Goal: Transaction & Acquisition: Book appointment/travel/reservation

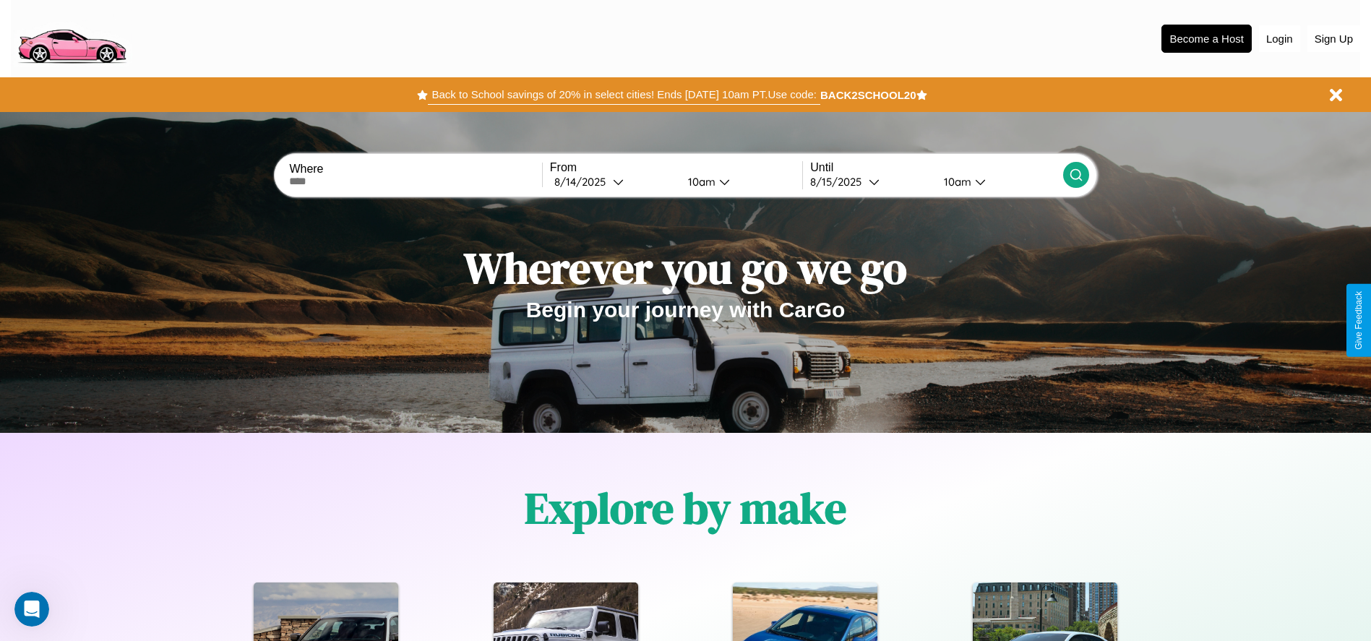
click at [624, 95] on button "Back to School savings of 20% in select cities! Ends [DATE] 10am PT. Use code:" at bounding box center [624, 95] width 392 height 20
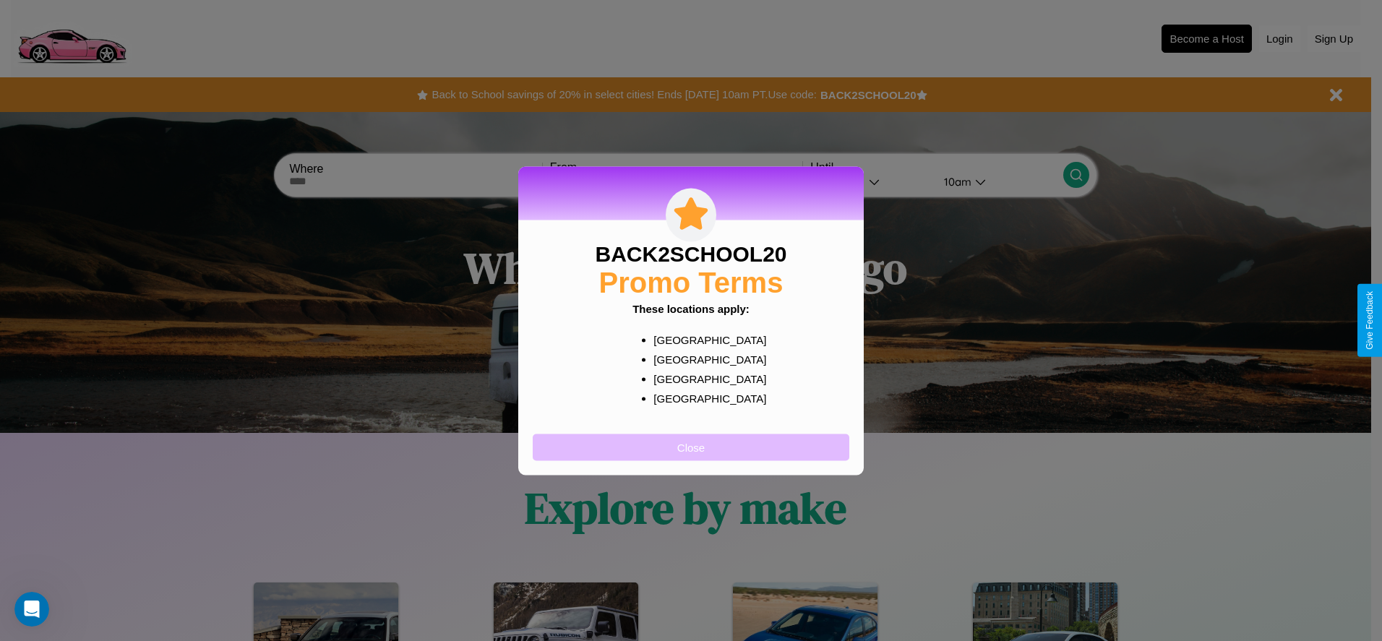
click at [691, 447] on button "Close" at bounding box center [691, 447] width 317 height 27
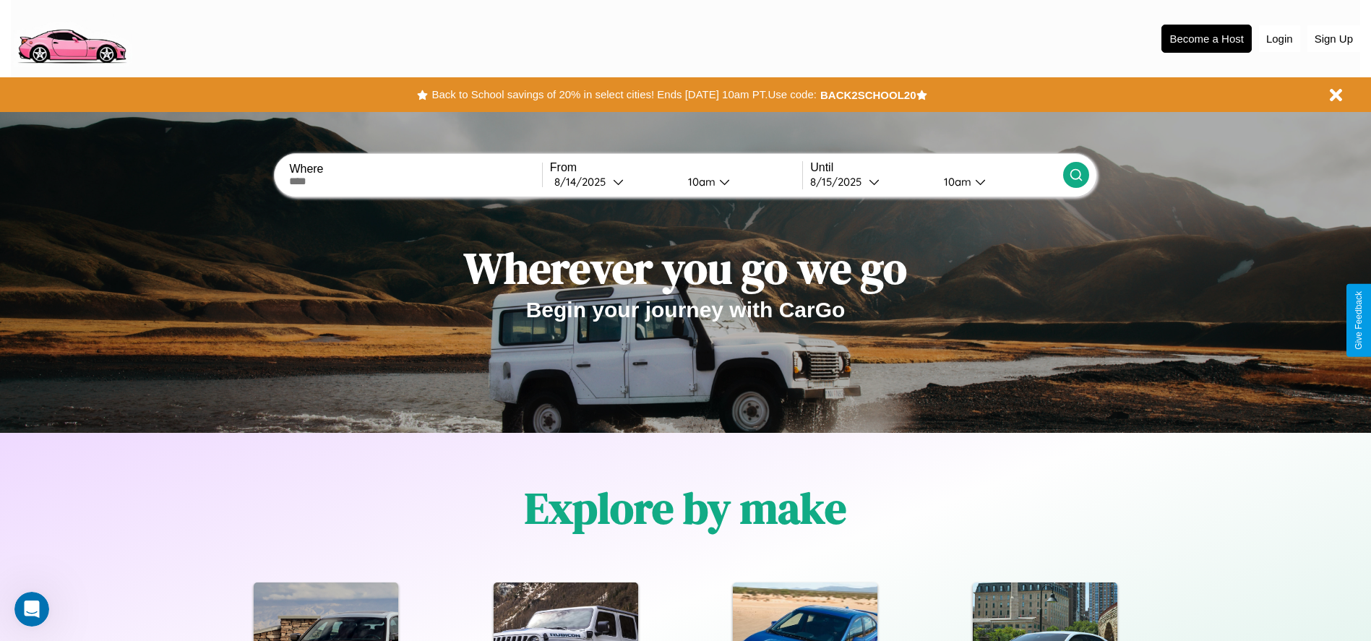
click at [416, 181] on input "text" at bounding box center [415, 182] width 252 height 12
type input "**********"
click at [613, 181] on icon at bounding box center [618, 181] width 11 height 11
select select "*"
select select "****"
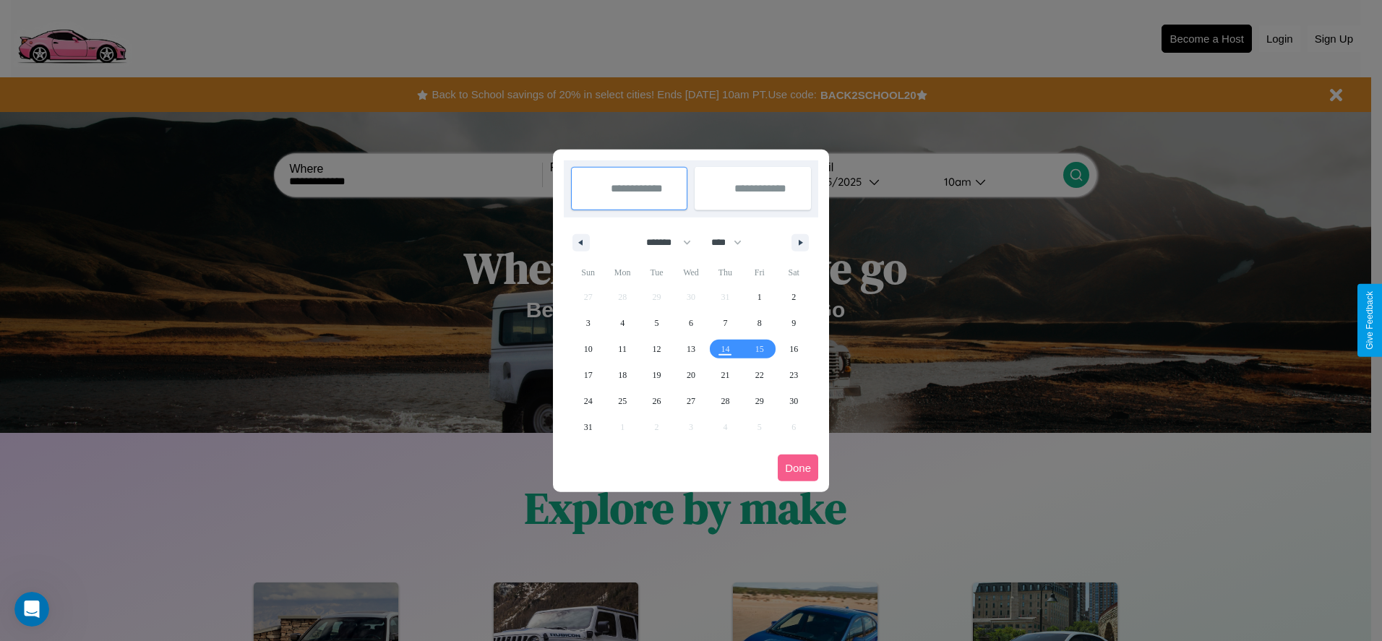
click at [662, 242] on select "******* ******** ***** ***** *** **** **** ****** ********* ******* ******** **…" at bounding box center [665, 243] width 61 height 24
select select "*"
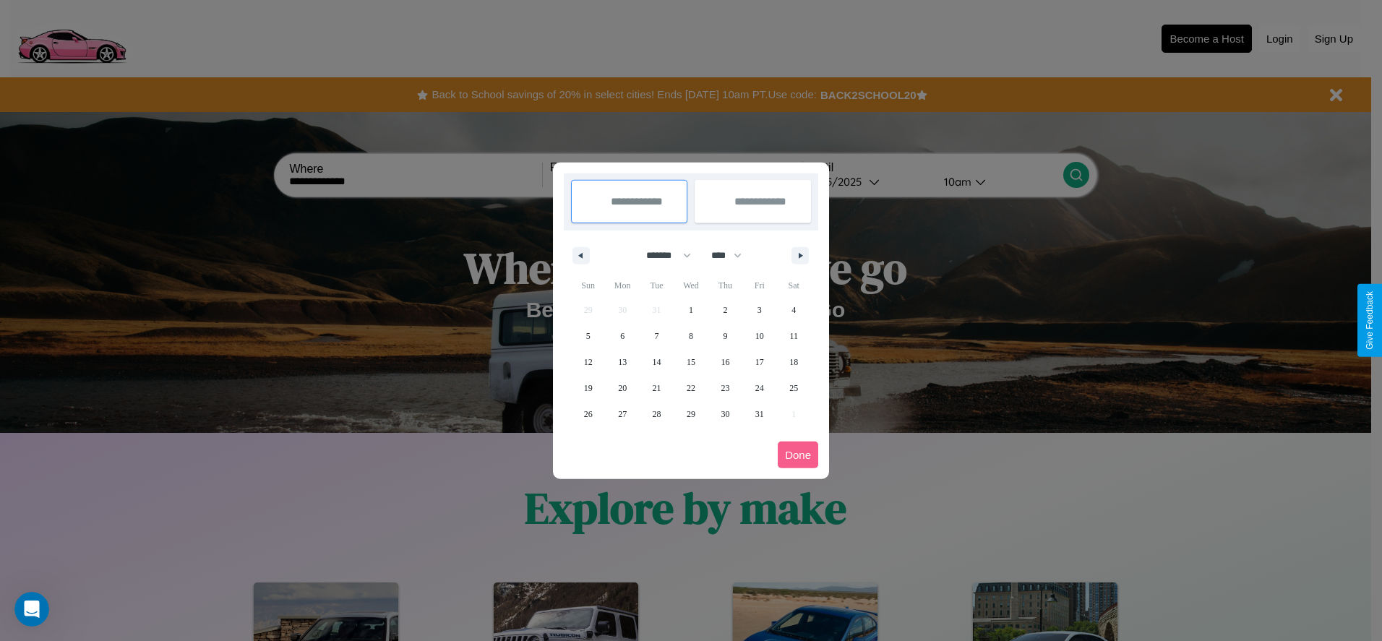
click at [733, 255] on select "**** **** **** **** **** **** **** **** **** **** **** **** **** **** **** ****…" at bounding box center [725, 256] width 43 height 24
select select "****"
click at [725, 309] on span "1" at bounding box center [725, 310] width 4 height 26
type input "**********"
click at [794, 335] on span "10" at bounding box center [793, 336] width 9 height 26
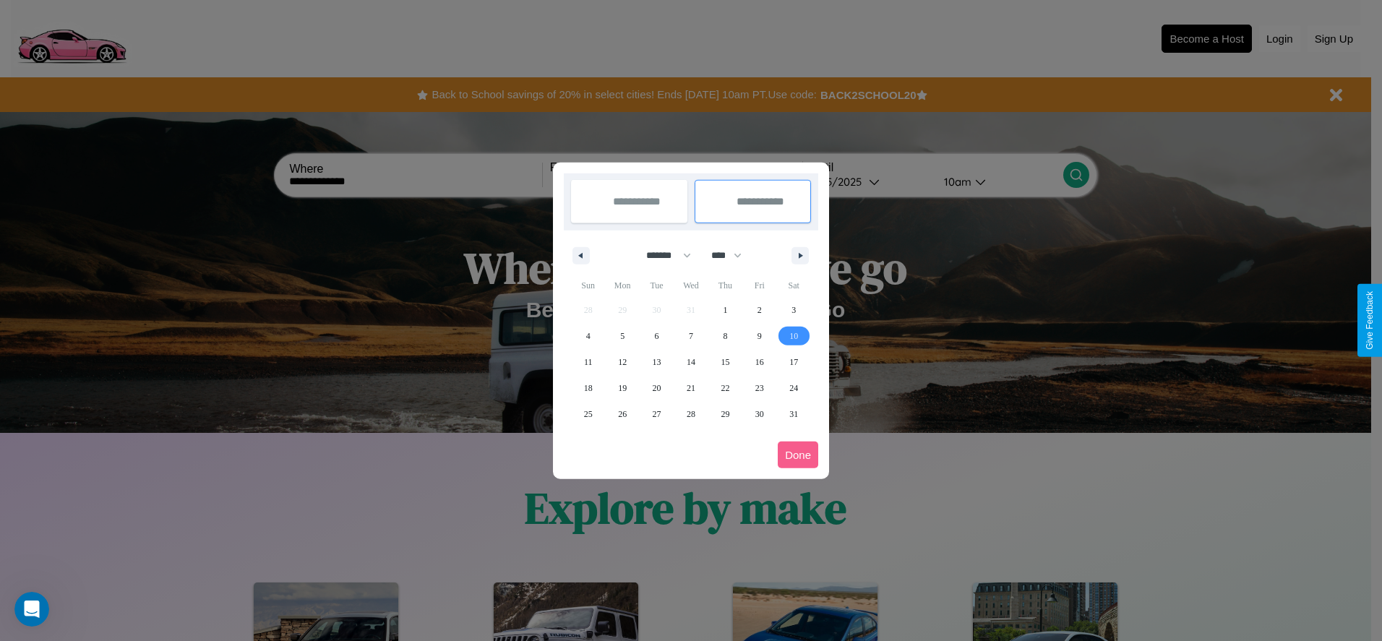
type input "**********"
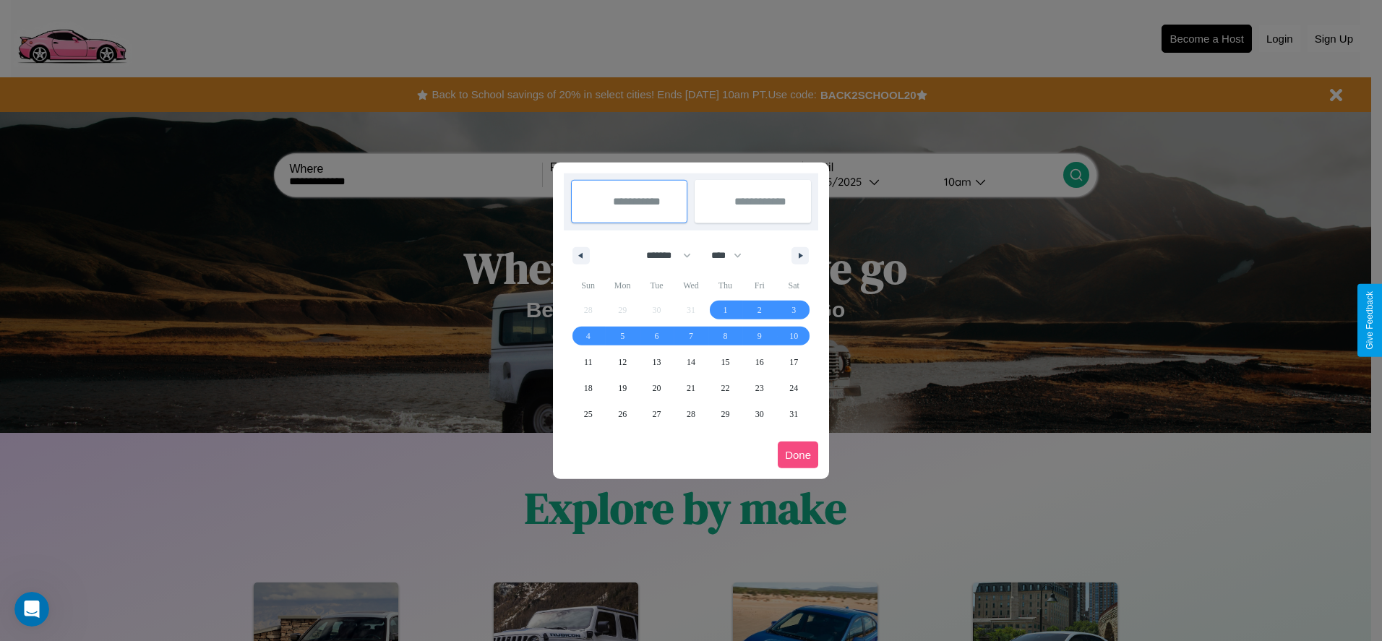
click at [798, 455] on button "Done" at bounding box center [798, 455] width 40 height 27
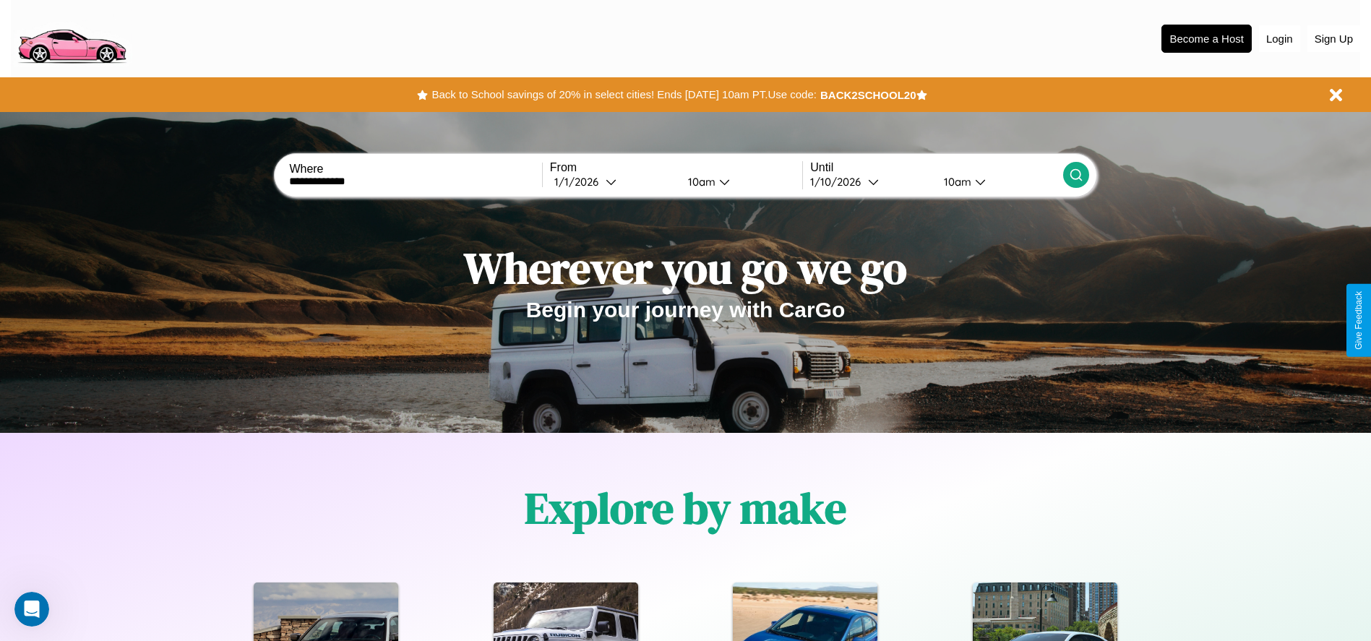
click at [1075, 175] on icon at bounding box center [1076, 175] width 14 height 14
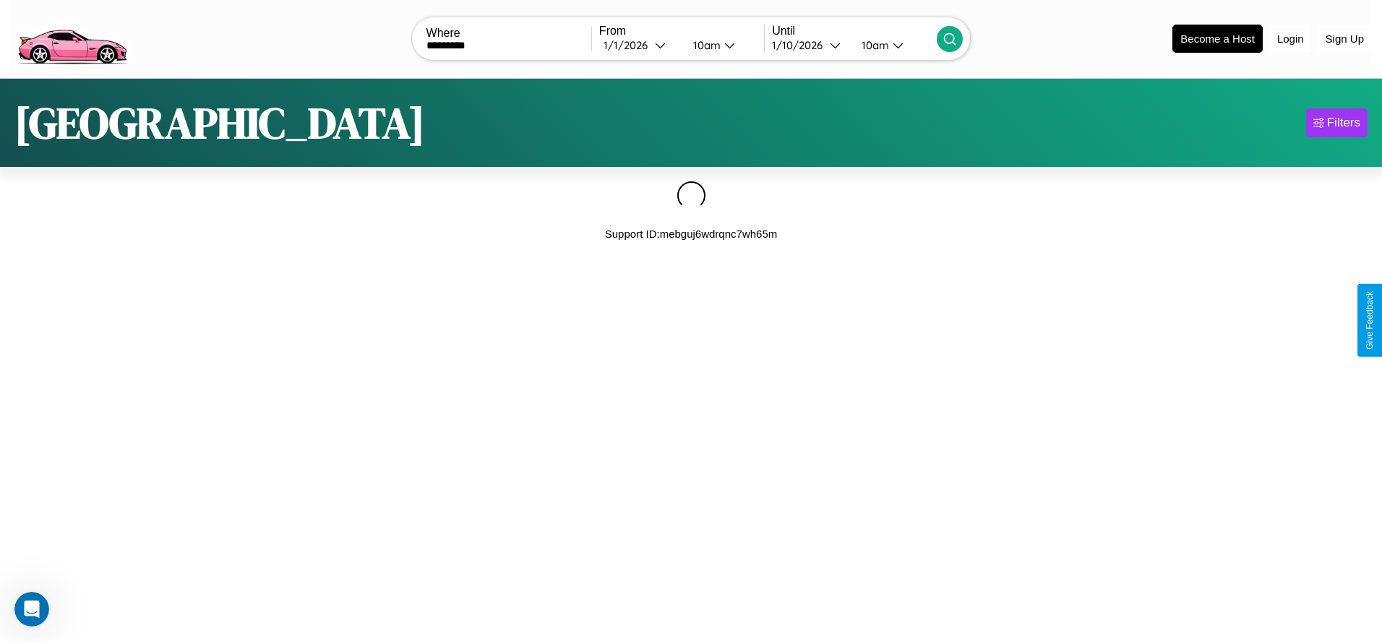
type input "*********"
click at [950, 38] on icon at bounding box center [949, 39] width 14 height 14
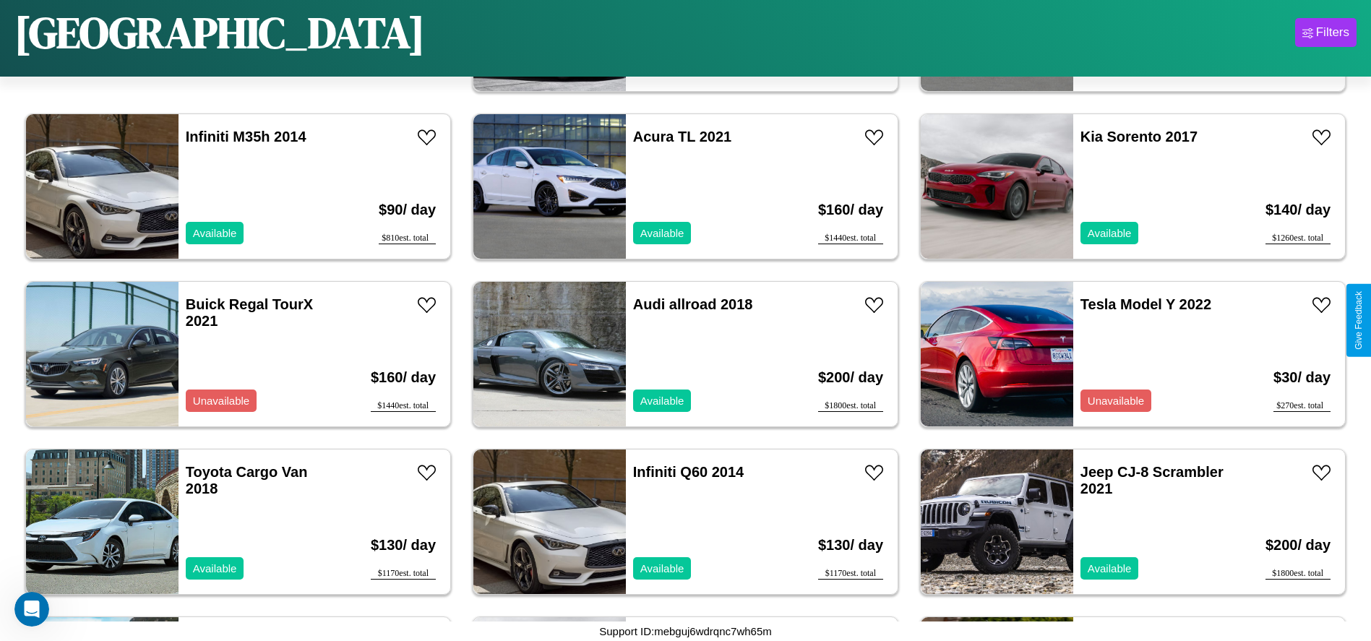
scroll to position [161, 0]
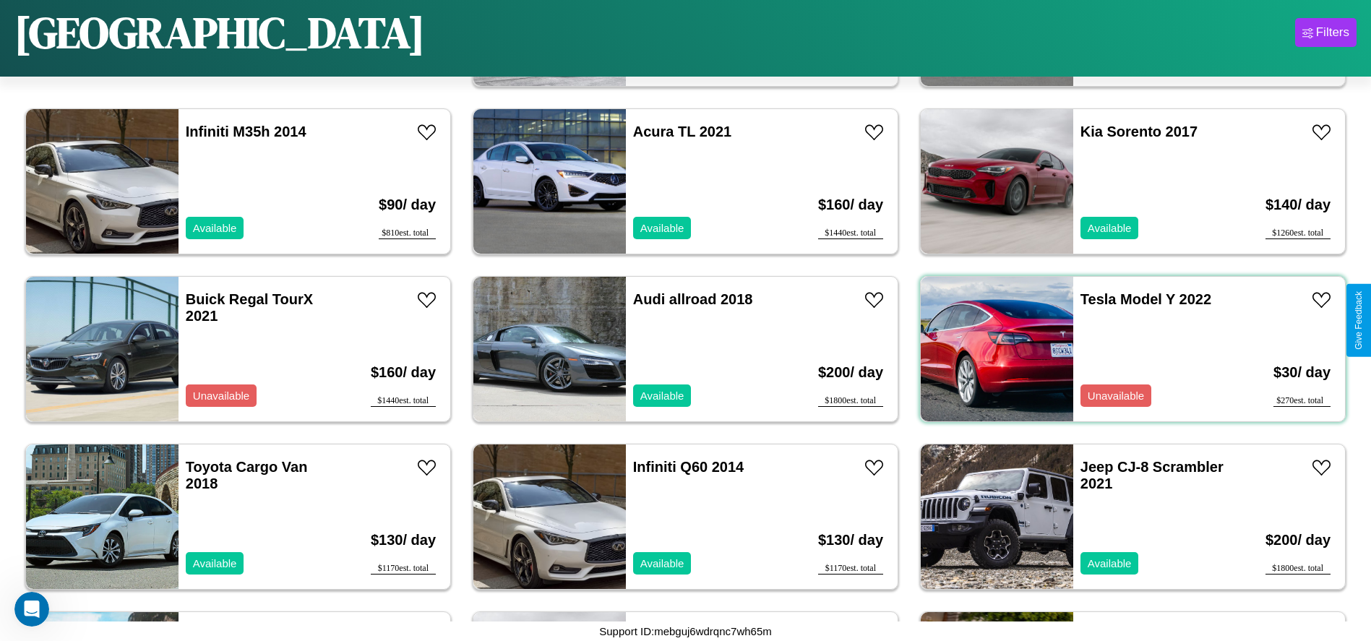
click at [1124, 349] on div "Tesla Model Y 2022 Unavailable" at bounding box center [1156, 349] width 167 height 145
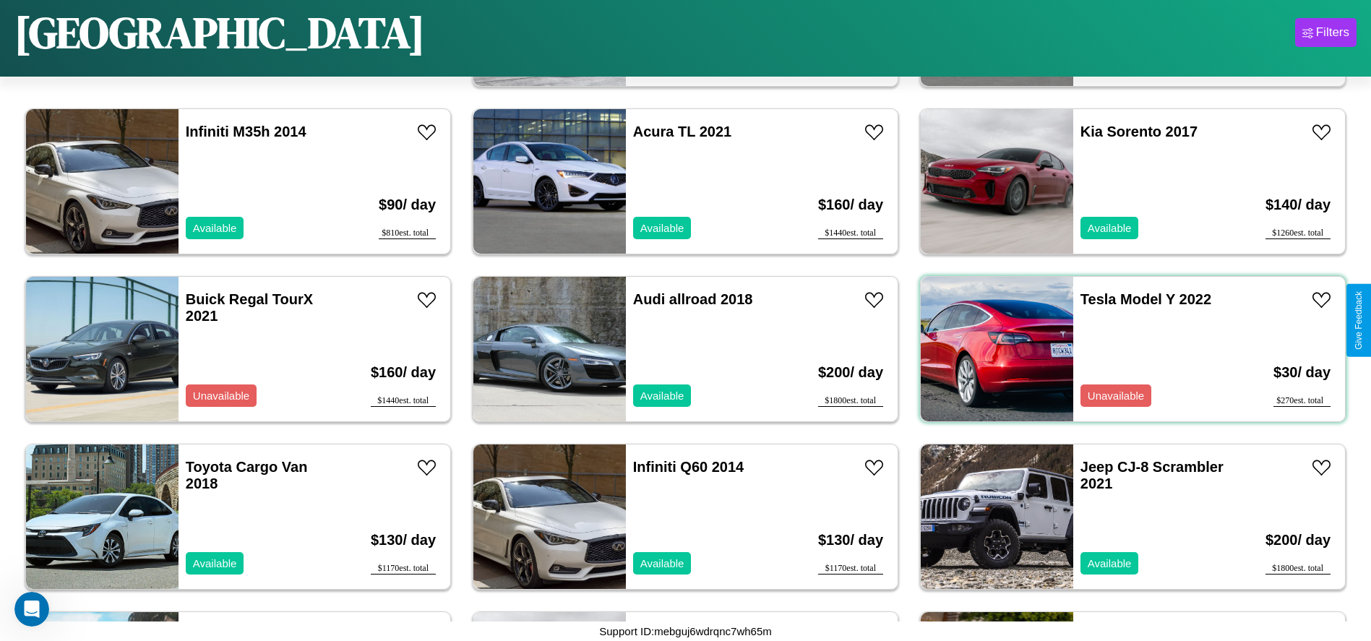
click at [1124, 349] on div "Tesla Model Y 2022 Unavailable" at bounding box center [1156, 349] width 167 height 145
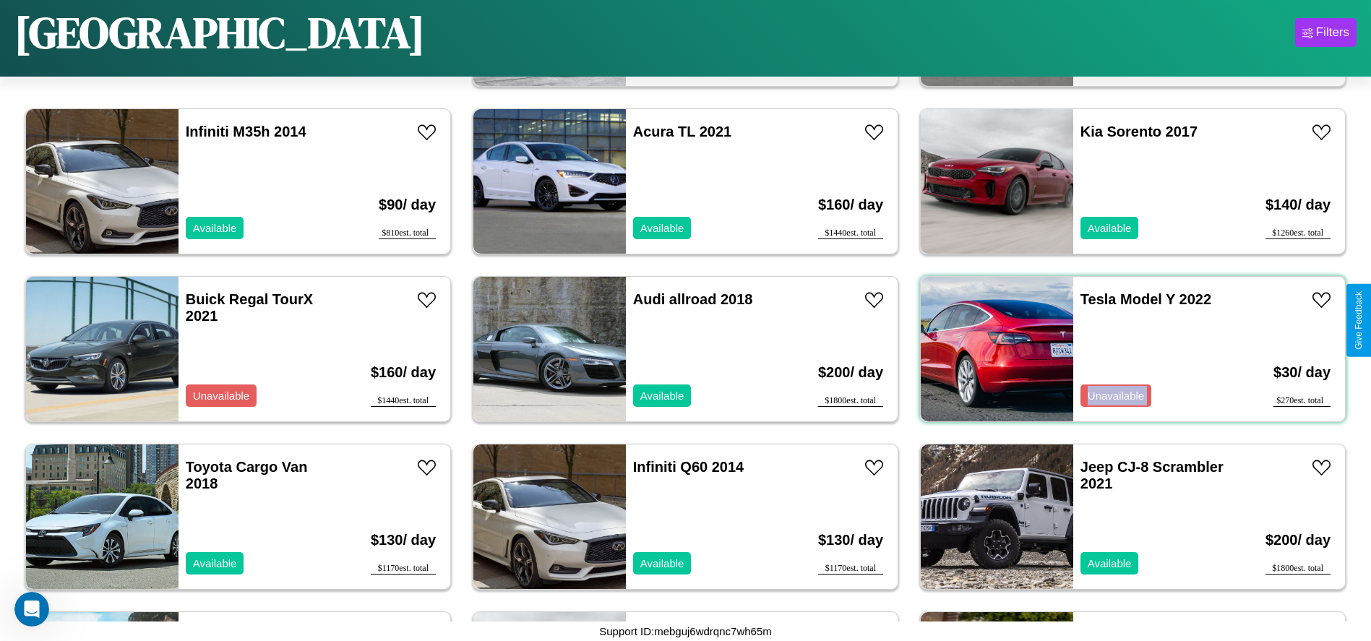
click at [1124, 349] on div "Tesla Model Y 2022 Unavailable" at bounding box center [1156, 349] width 167 height 145
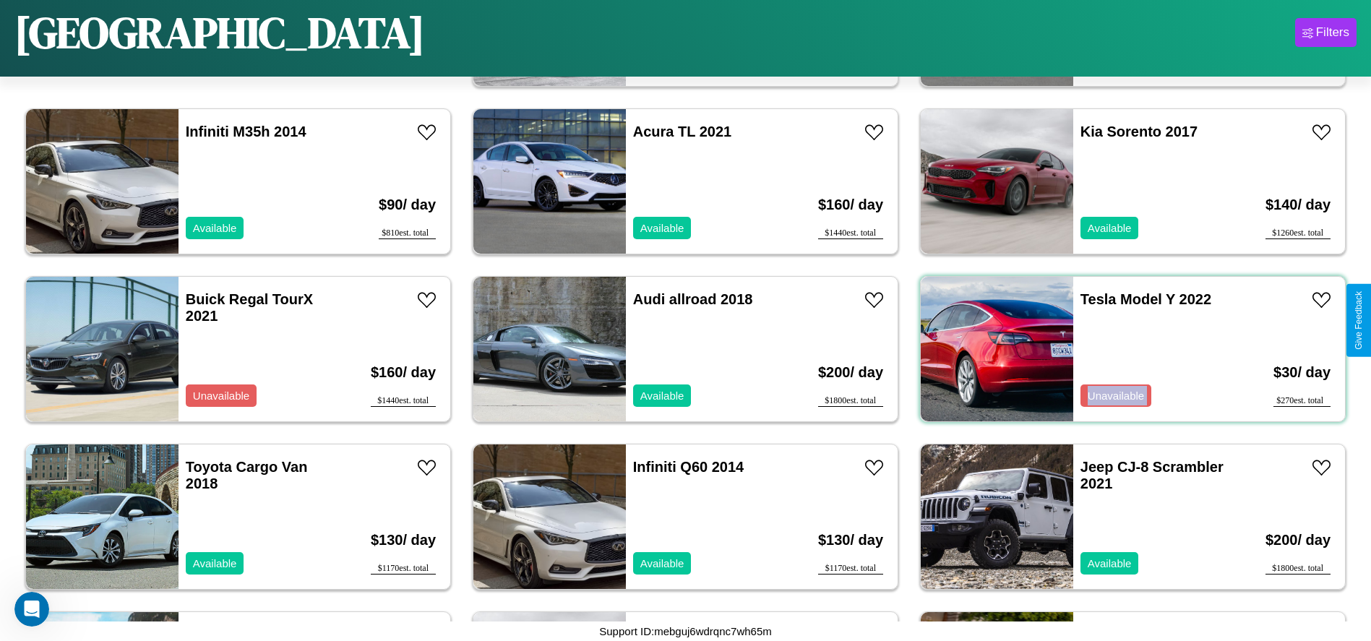
click at [1124, 349] on div "Tesla Model Y 2022 Unavailable" at bounding box center [1156, 349] width 167 height 145
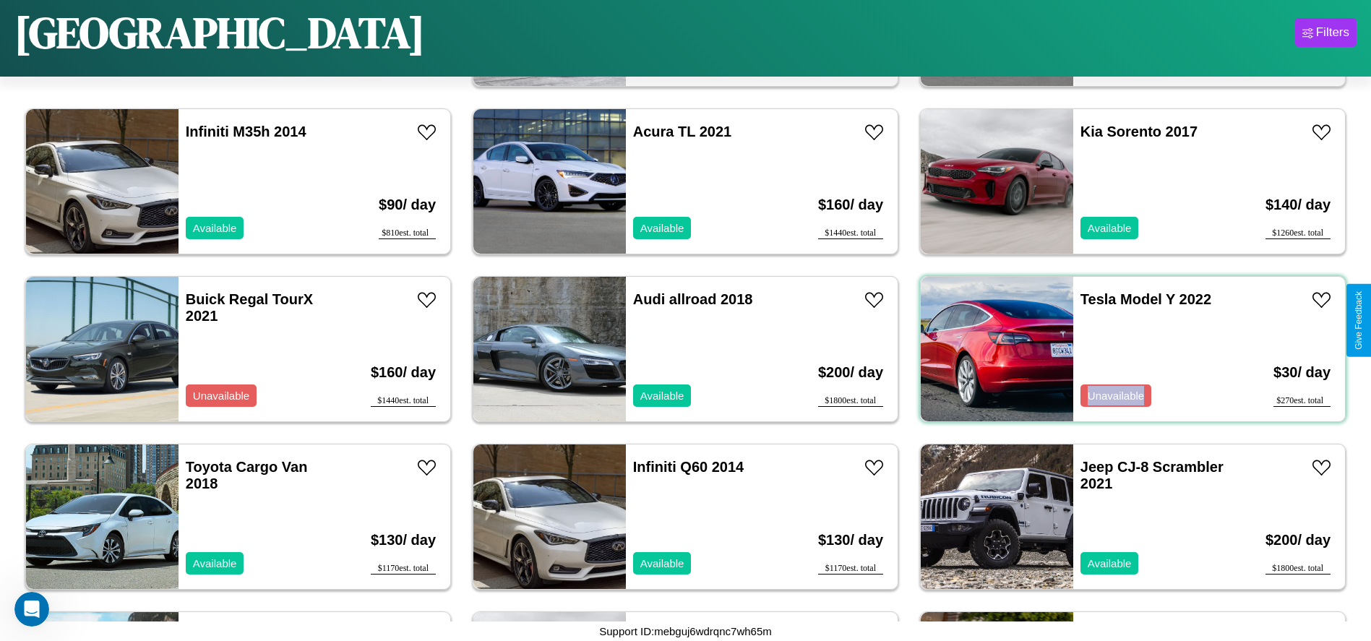
click at [1124, 349] on div "Tesla Model Y 2022 Unavailable" at bounding box center [1156, 349] width 167 height 145
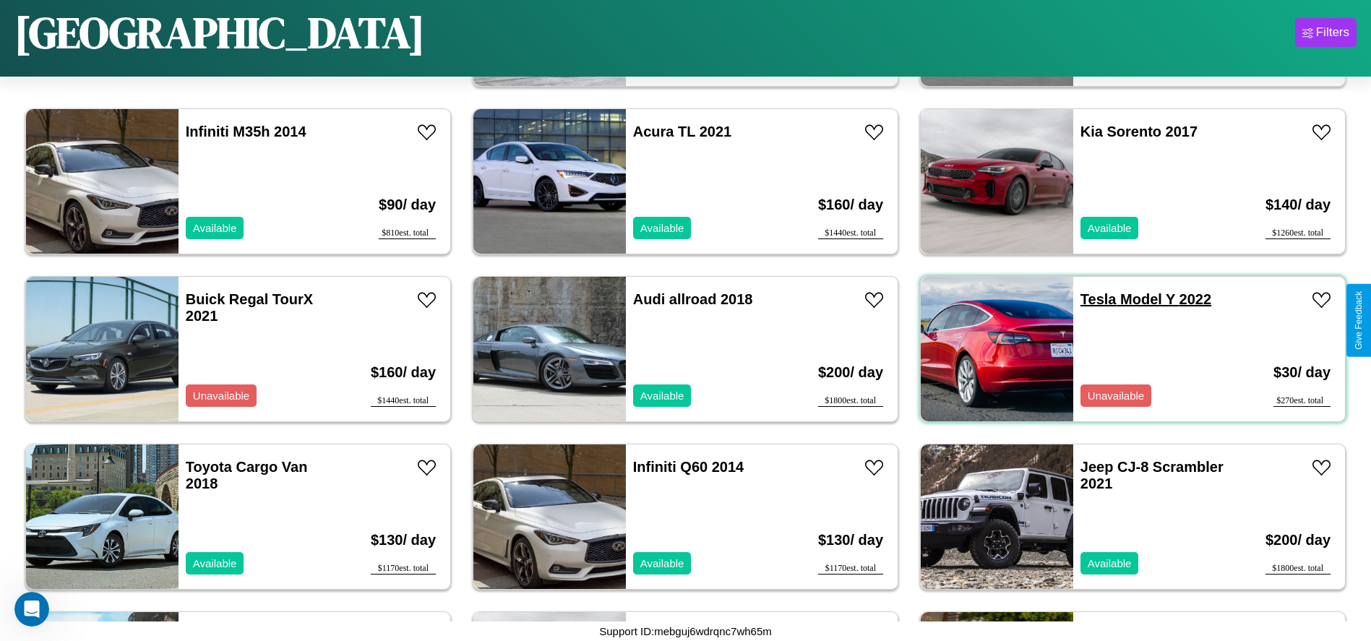
click at [1089, 299] on link "Tesla Model Y 2022" at bounding box center [1145, 299] width 131 height 16
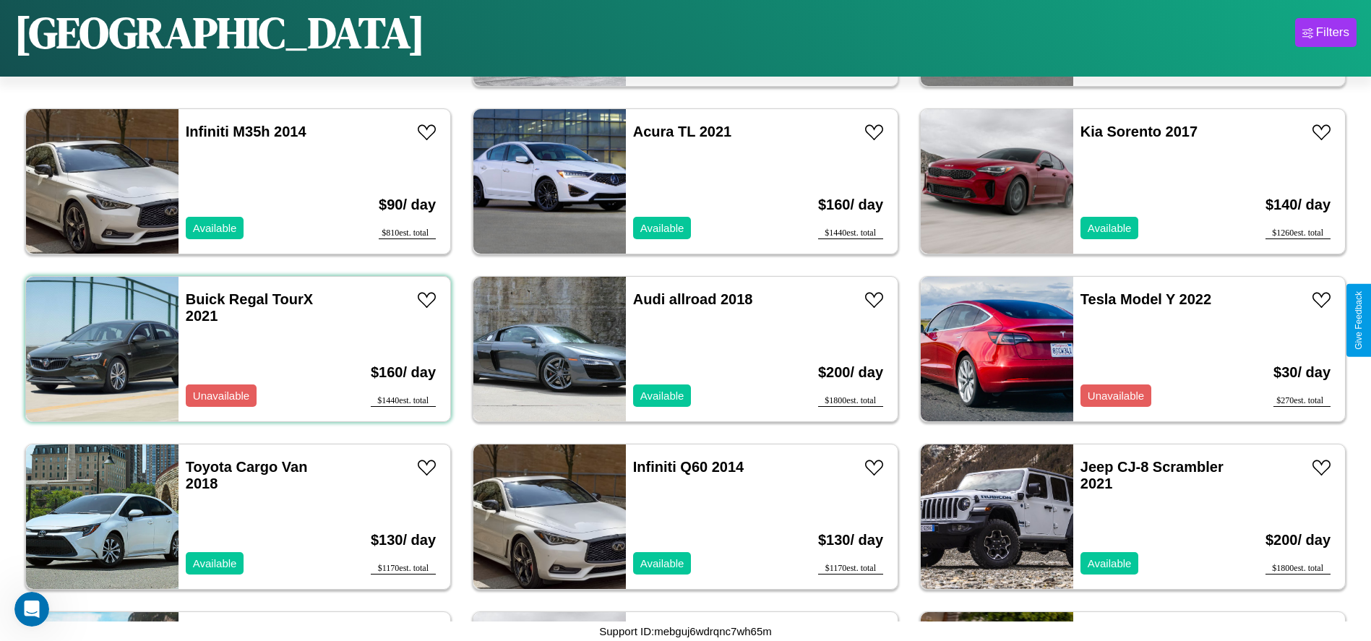
click at [236, 349] on div "Buick Regal TourX 2021 Unavailable" at bounding box center [262, 349] width 167 height 145
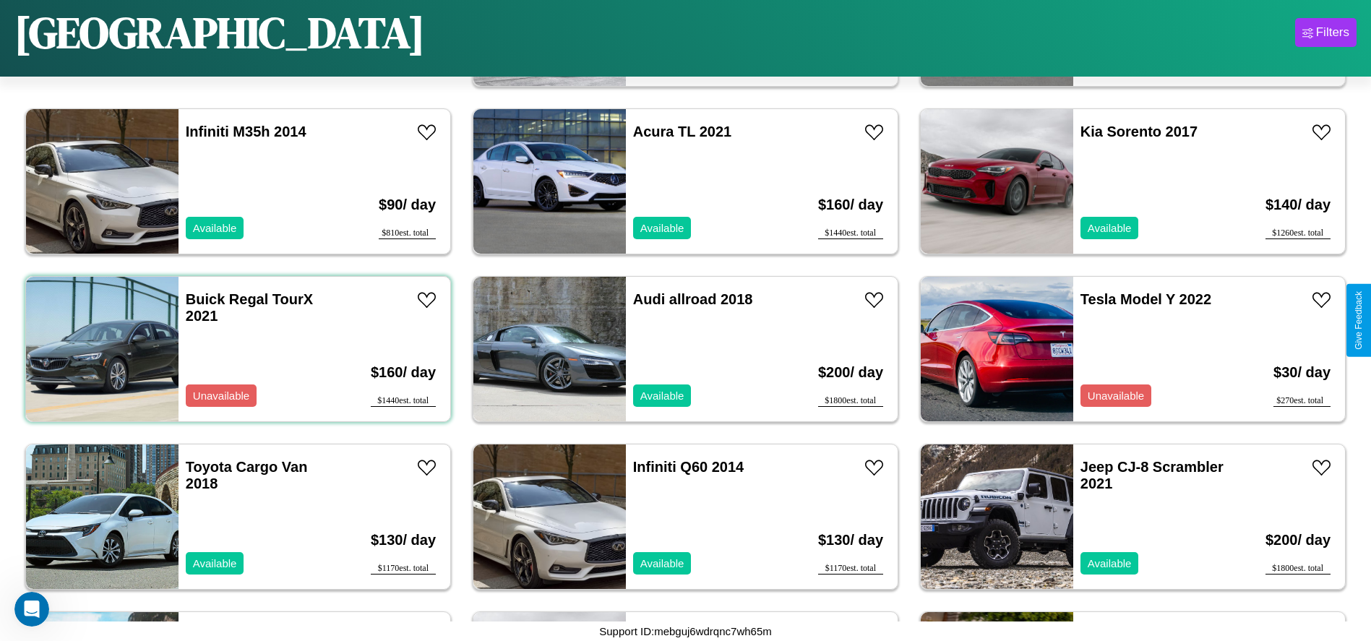
click at [236, 349] on div "Buick Regal TourX 2021 Unavailable" at bounding box center [262, 349] width 167 height 145
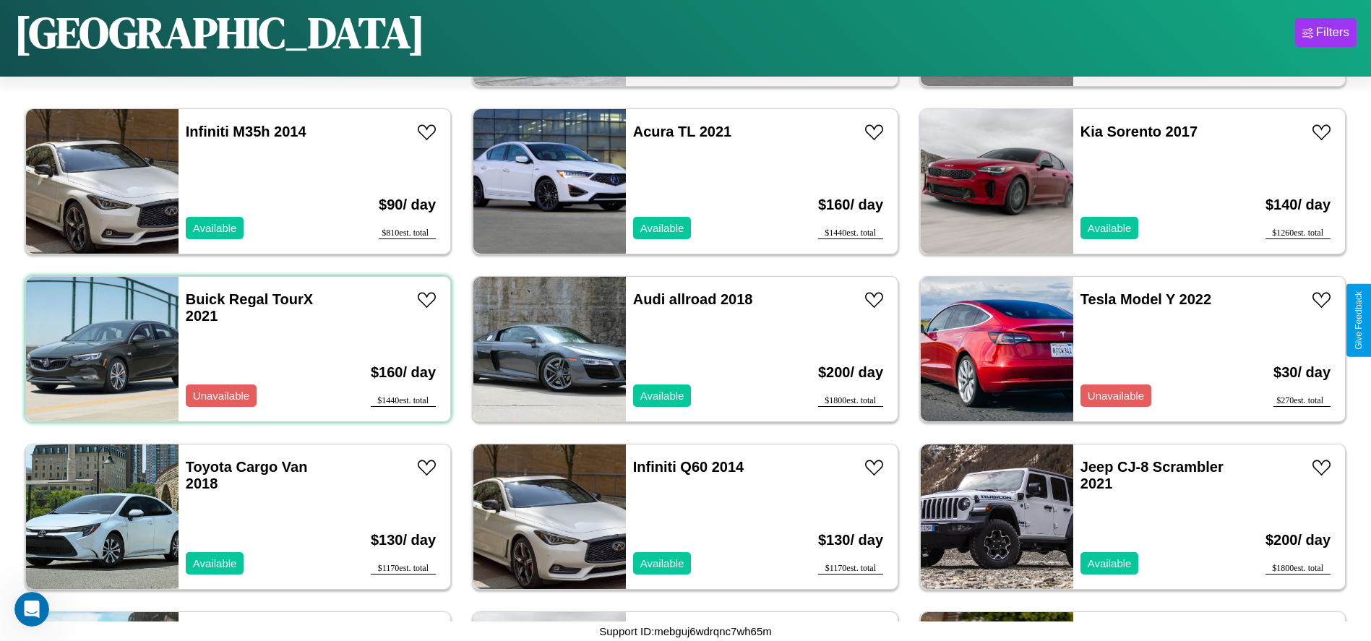
click at [236, 349] on div "Buick Regal TourX 2021 Unavailable" at bounding box center [262, 349] width 167 height 145
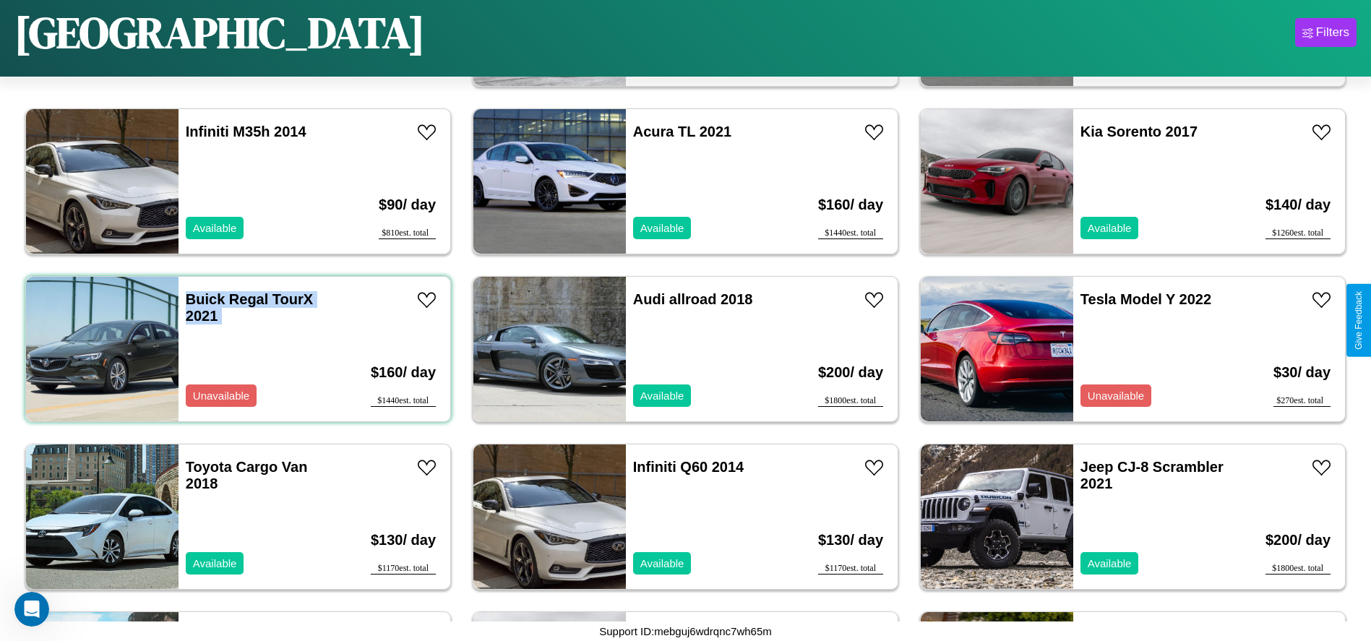
click at [236, 349] on div "Buick Regal TourX 2021 Unavailable" at bounding box center [262, 349] width 167 height 145
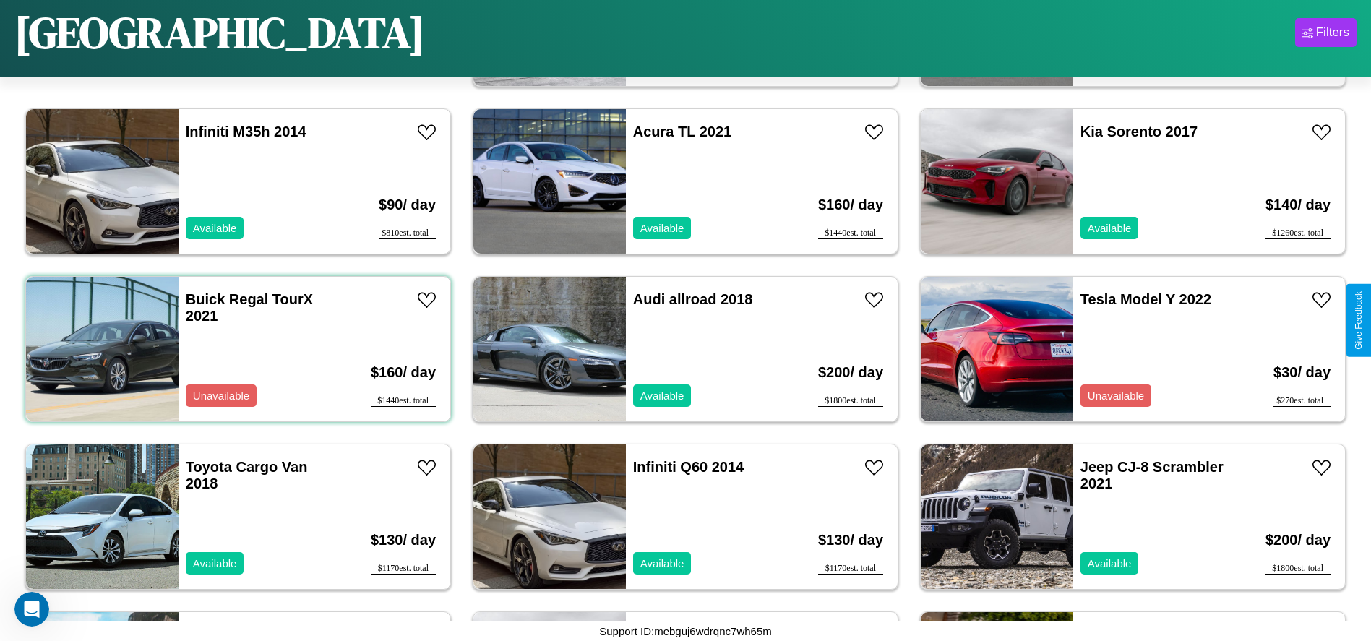
click at [236, 349] on div "Buick Regal TourX 2021 Unavailable" at bounding box center [262, 349] width 167 height 145
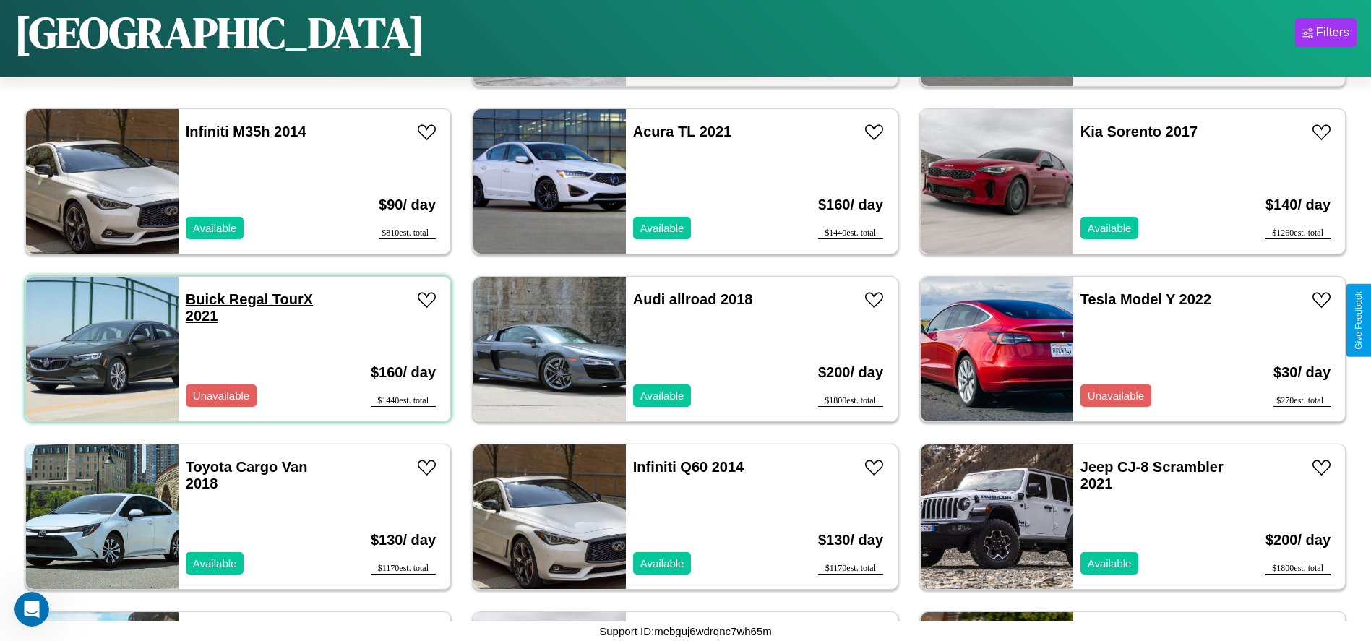
click at [204, 299] on link "Buick Regal TourX 2021" at bounding box center [249, 307] width 127 height 33
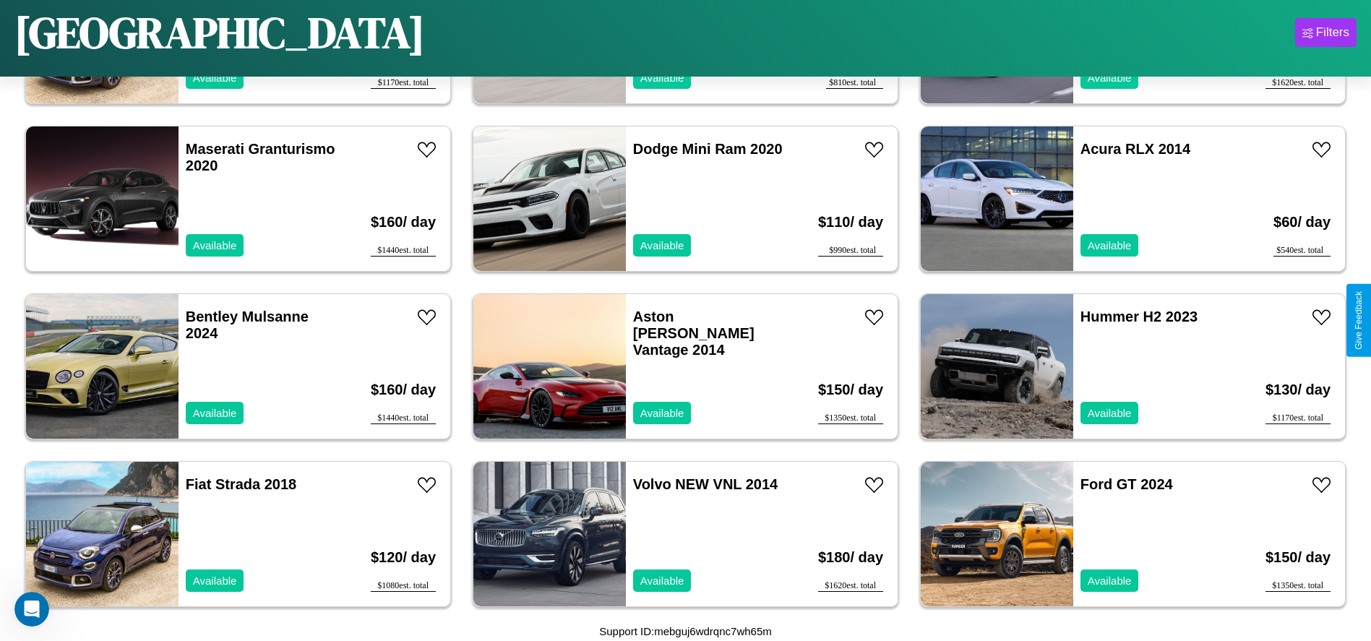
scroll to position [832, 0]
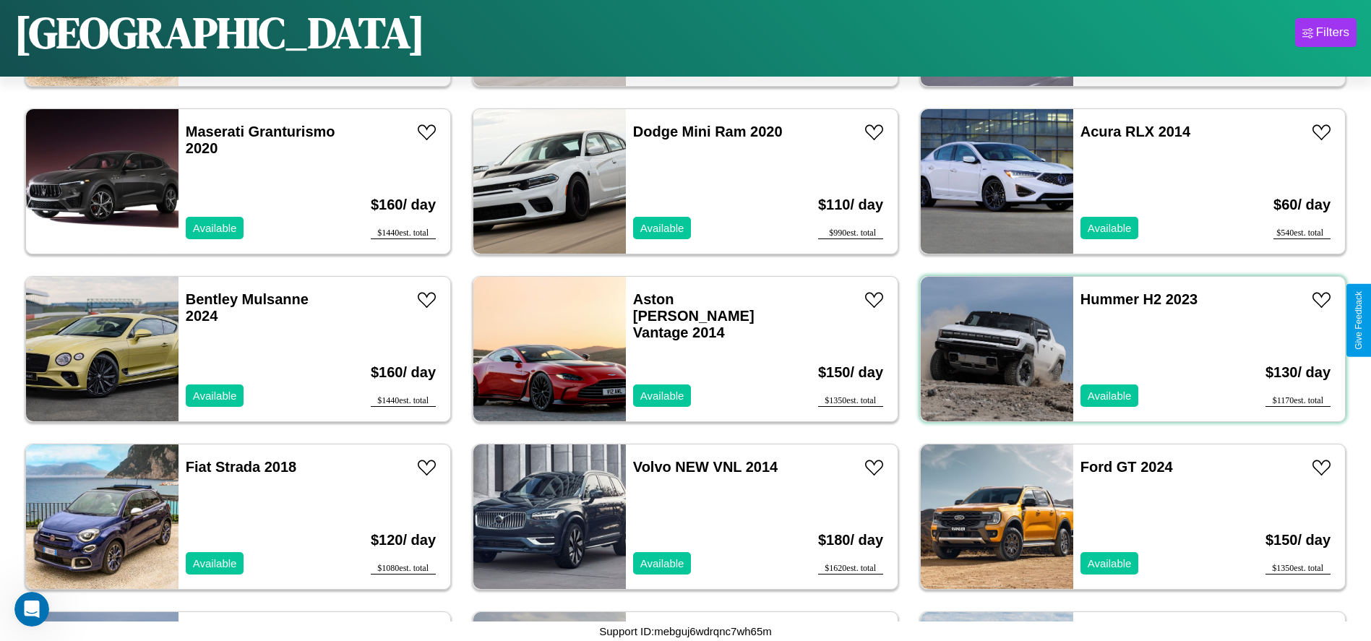
click at [1124, 349] on div "Hummer H2 2023 Available" at bounding box center [1156, 349] width 167 height 145
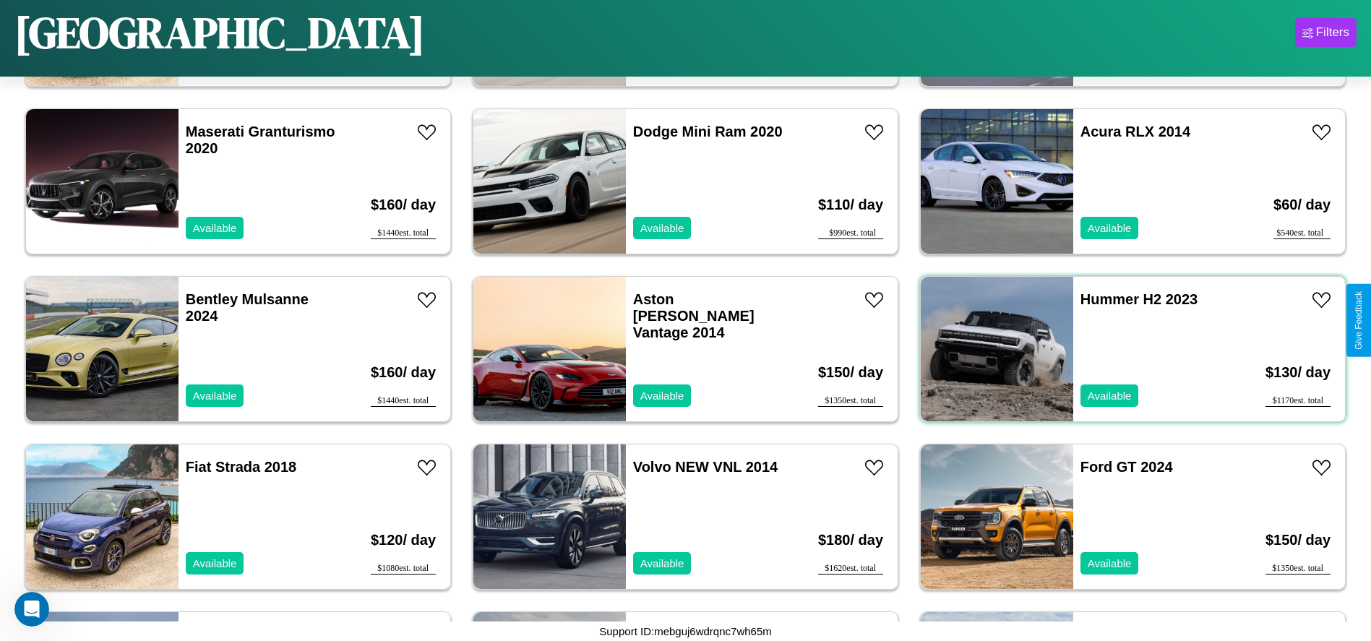
click at [1124, 349] on div "Hummer H2 2023 Available" at bounding box center [1156, 349] width 167 height 145
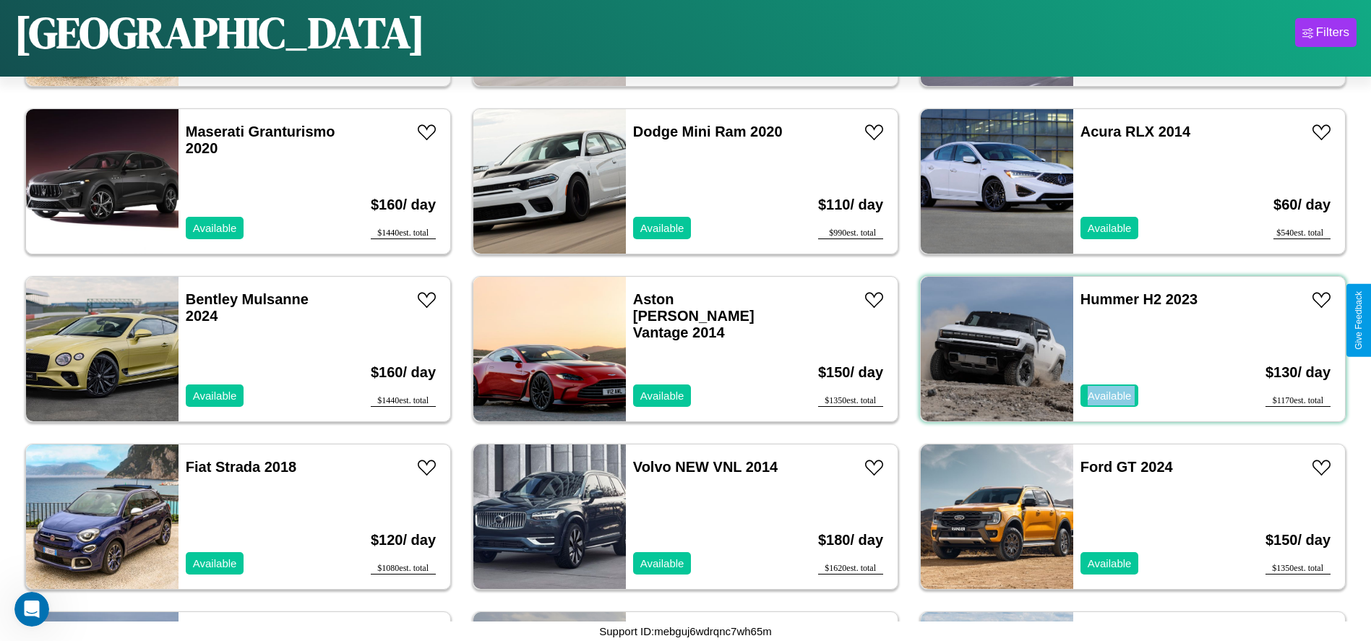
click at [1124, 349] on div "Hummer H2 2023 Available" at bounding box center [1156, 349] width 167 height 145
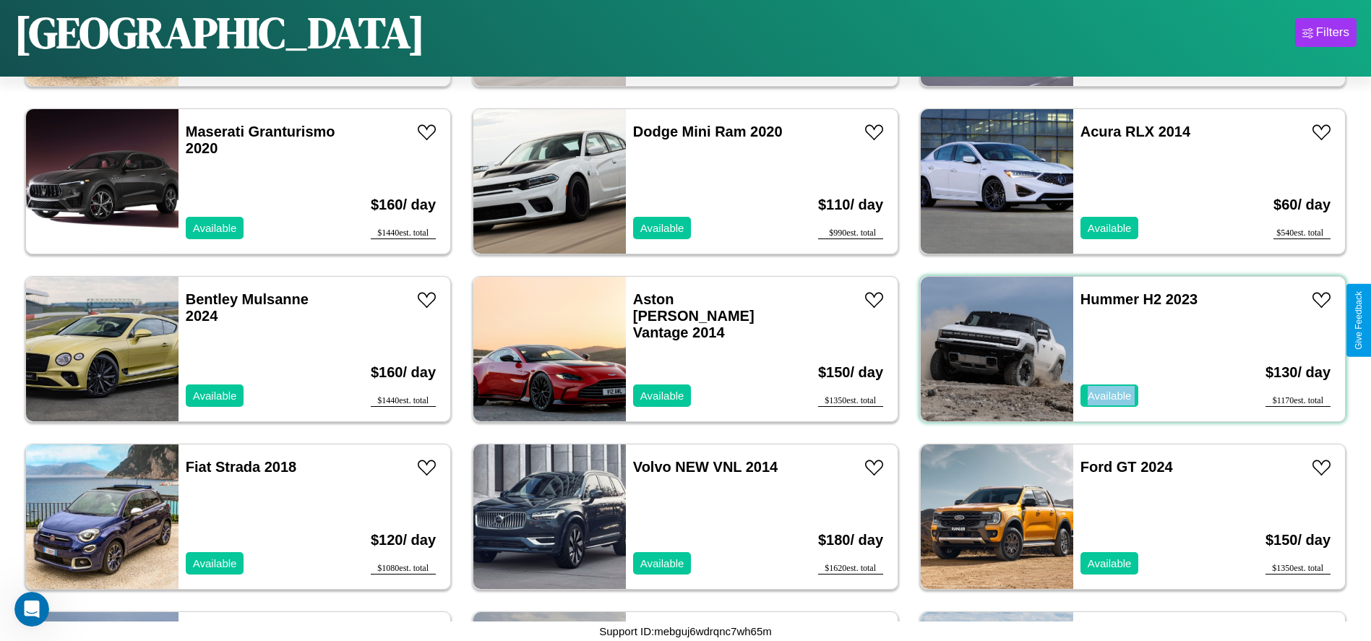
click at [1124, 349] on div "Hummer H2 2023 Available" at bounding box center [1156, 349] width 167 height 145
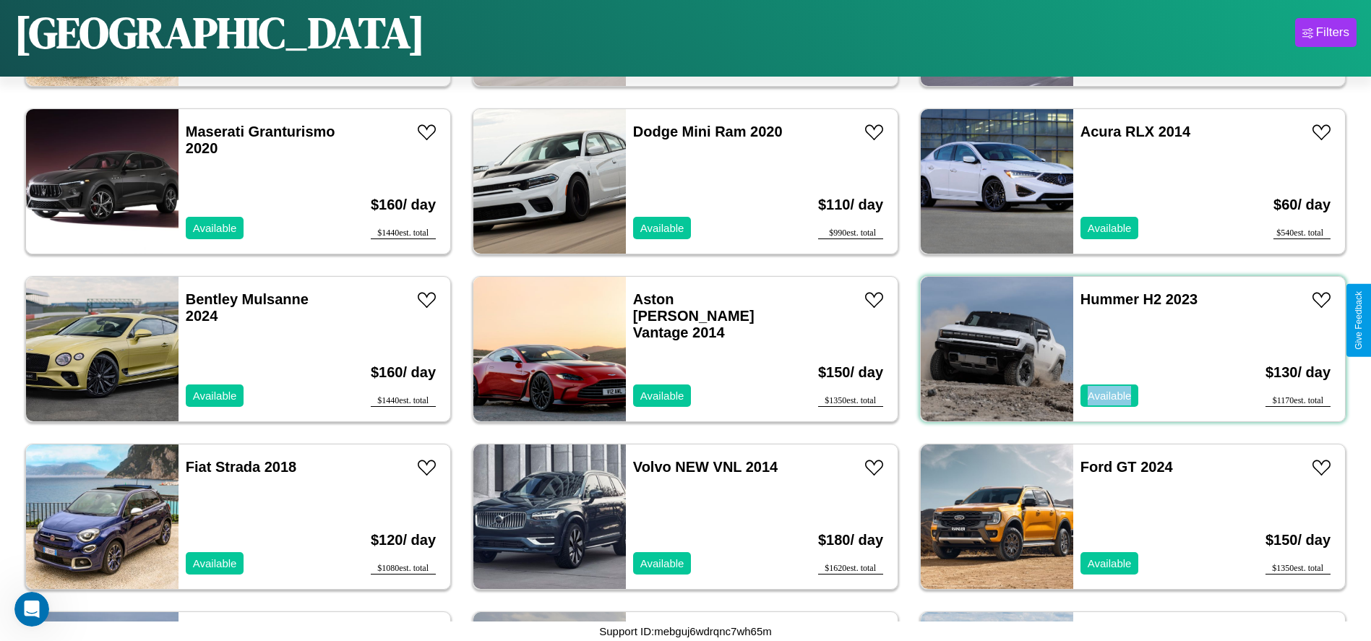
click at [1124, 349] on div "Hummer H2 2023 Available" at bounding box center [1156, 349] width 167 height 145
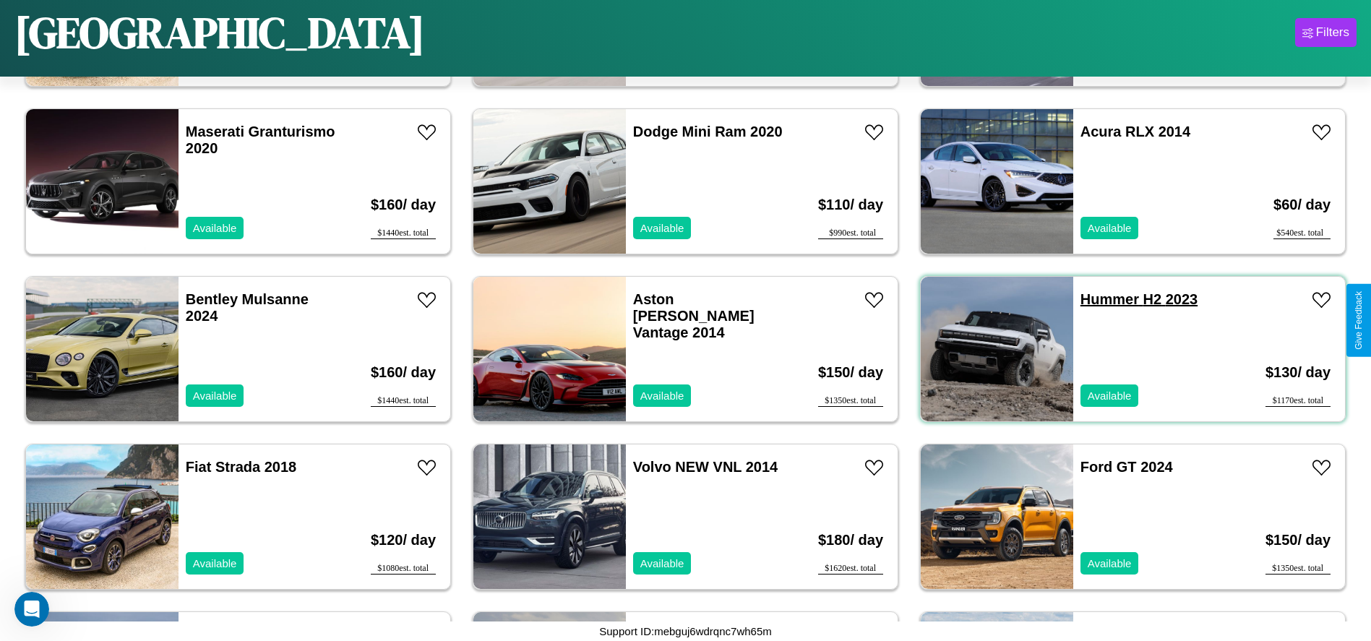
click at [1101, 299] on link "Hummer H2 2023" at bounding box center [1138, 299] width 117 height 16
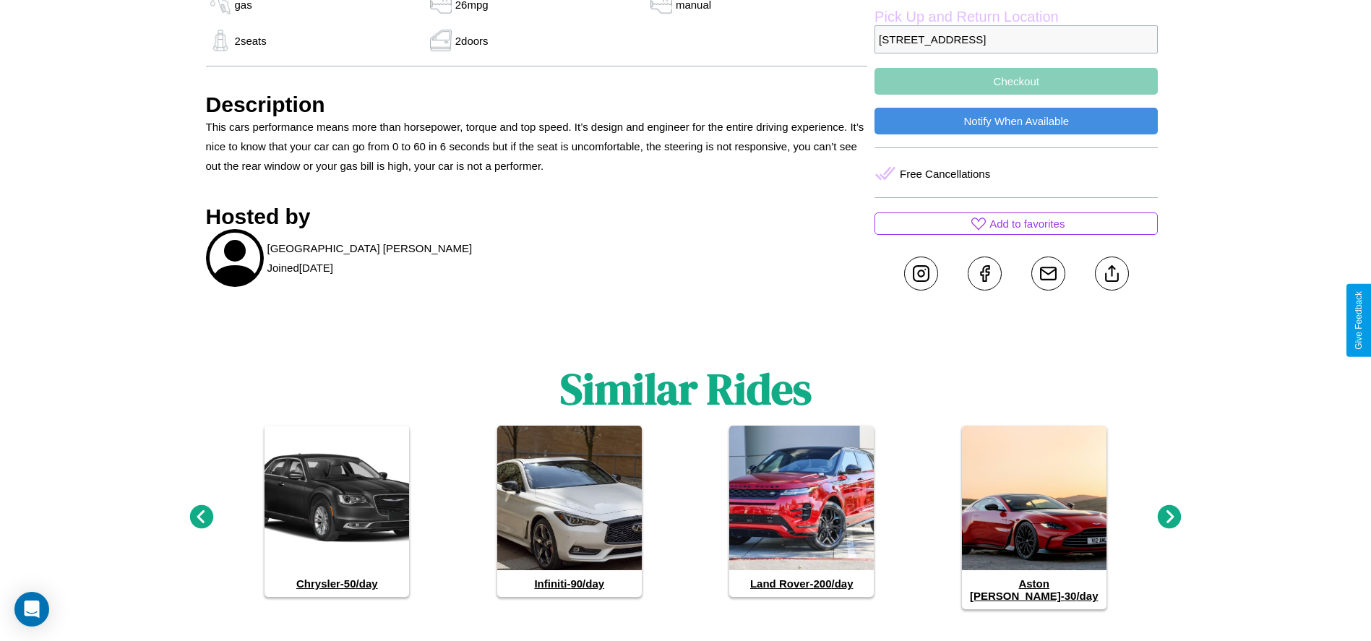
scroll to position [682, 0]
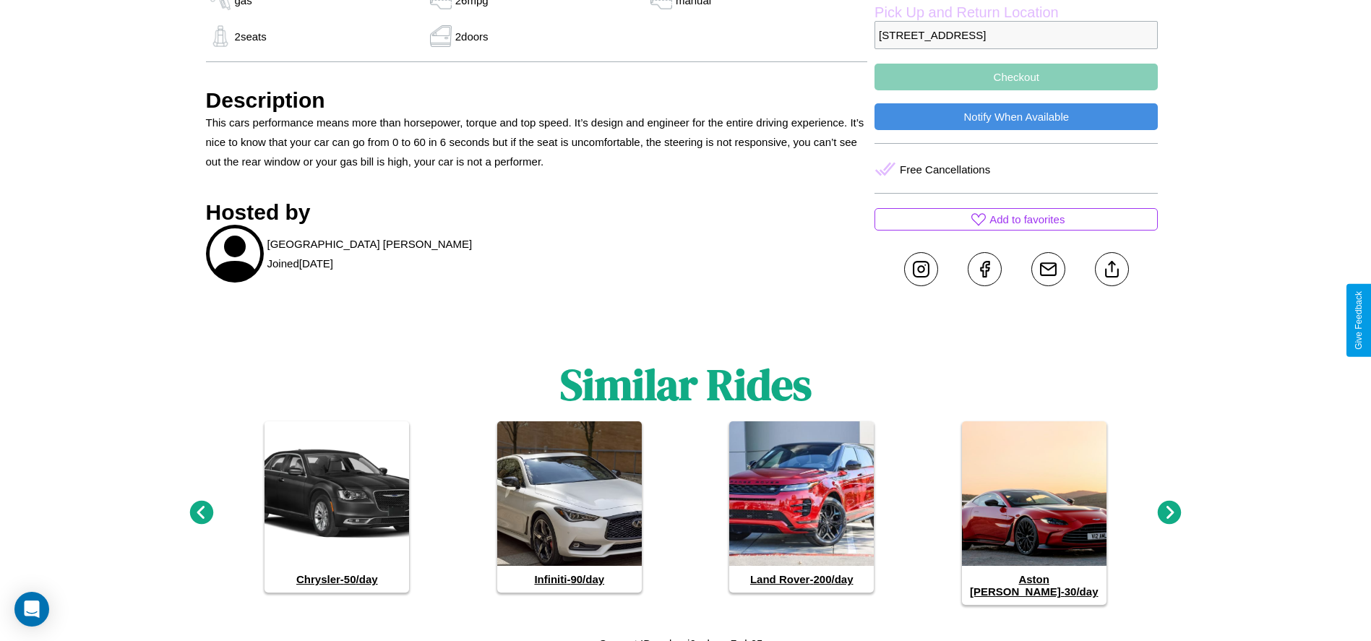
click at [1169, 507] on icon at bounding box center [1170, 513] width 24 height 24
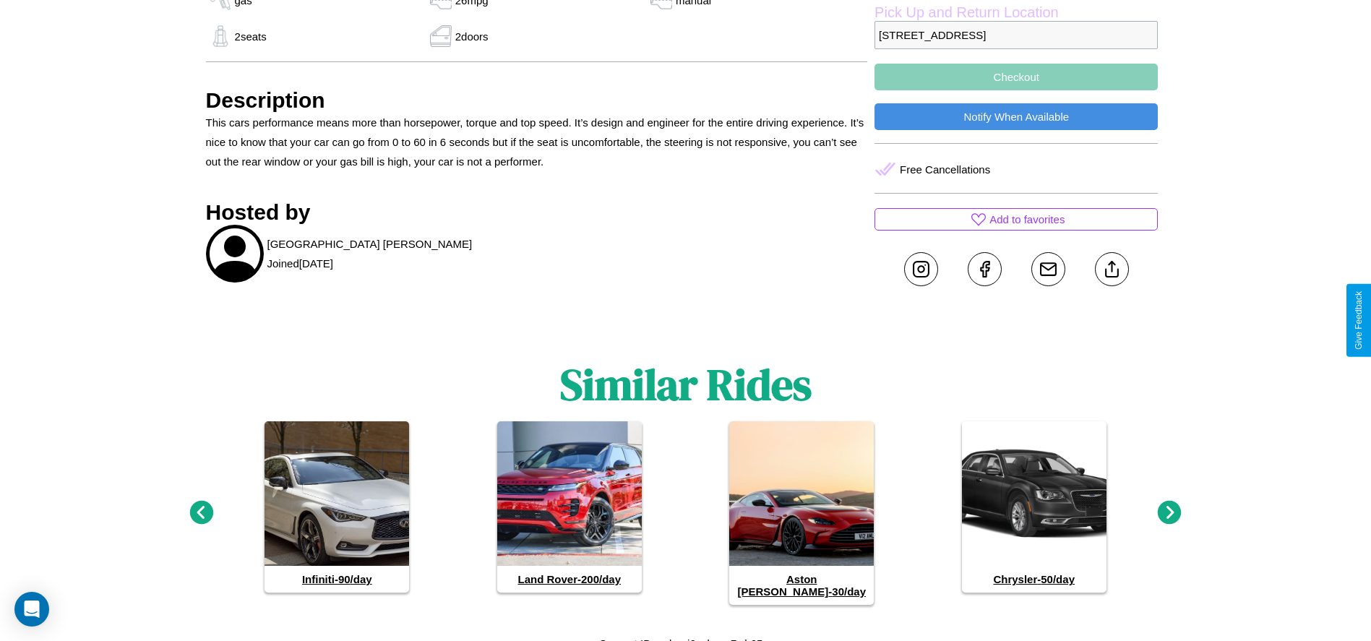
click at [201, 507] on icon at bounding box center [201, 513] width 24 height 24
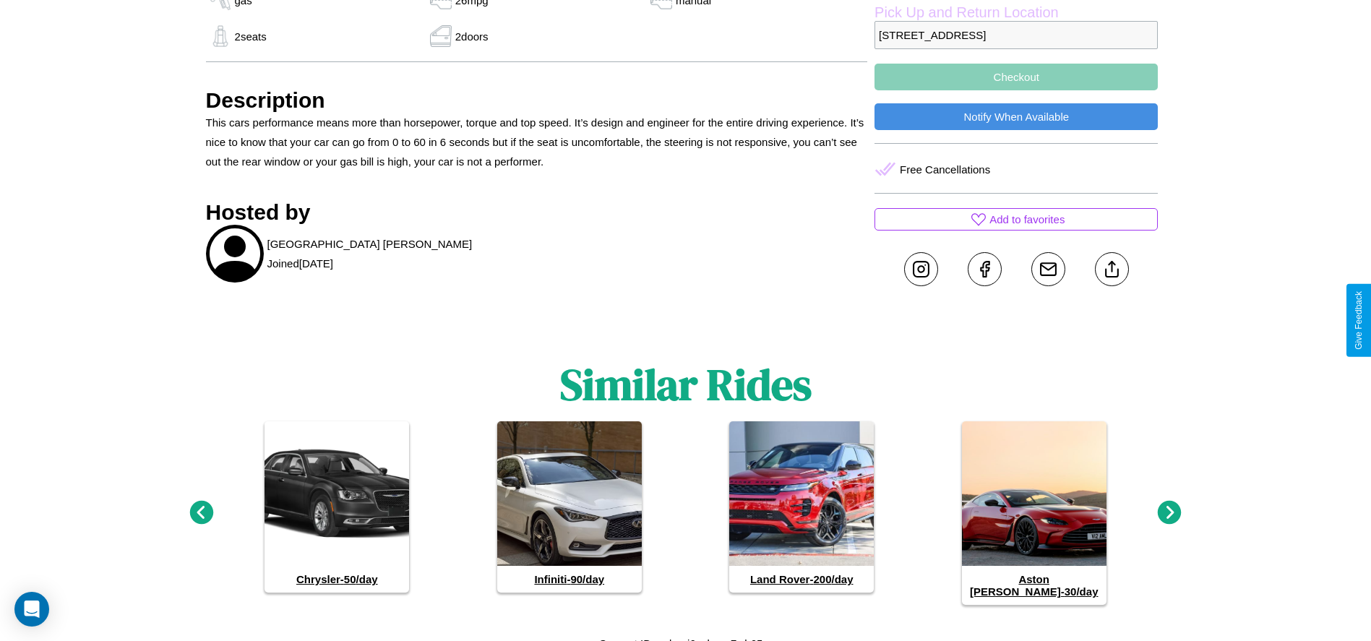
click at [1169, 507] on icon at bounding box center [1170, 513] width 24 height 24
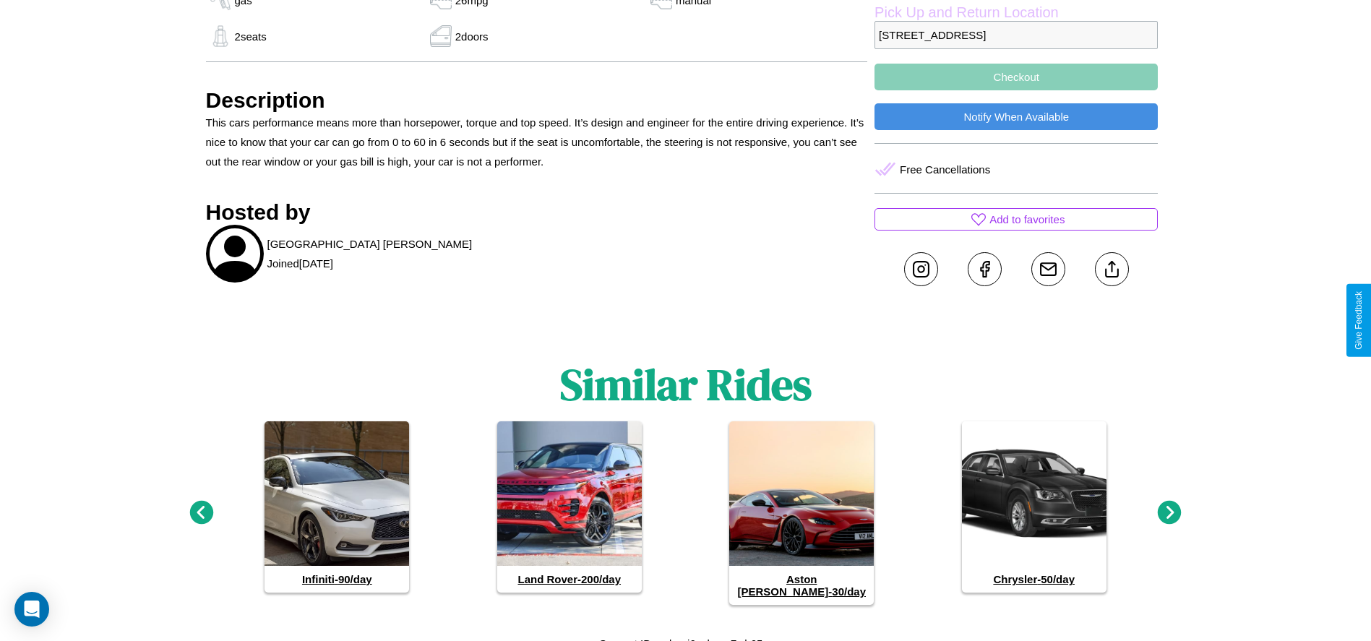
click at [1169, 507] on icon at bounding box center [1170, 513] width 24 height 24
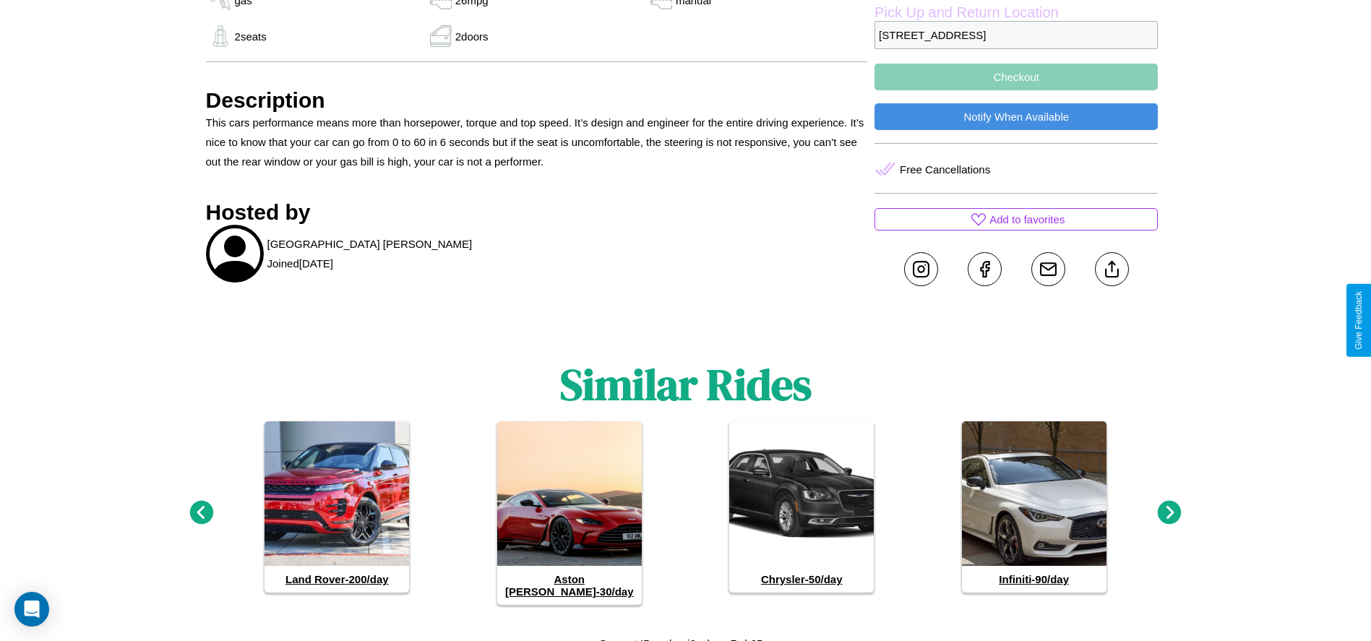
click at [201, 507] on icon at bounding box center [201, 513] width 24 height 24
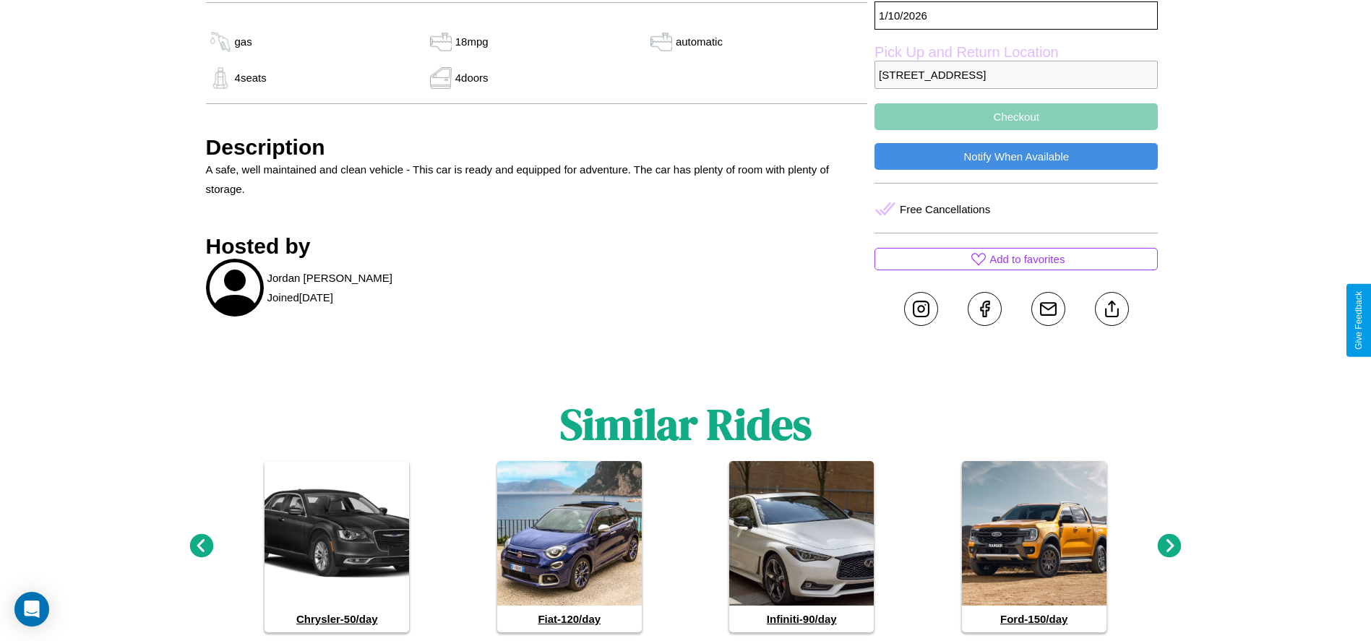
scroll to position [616, 0]
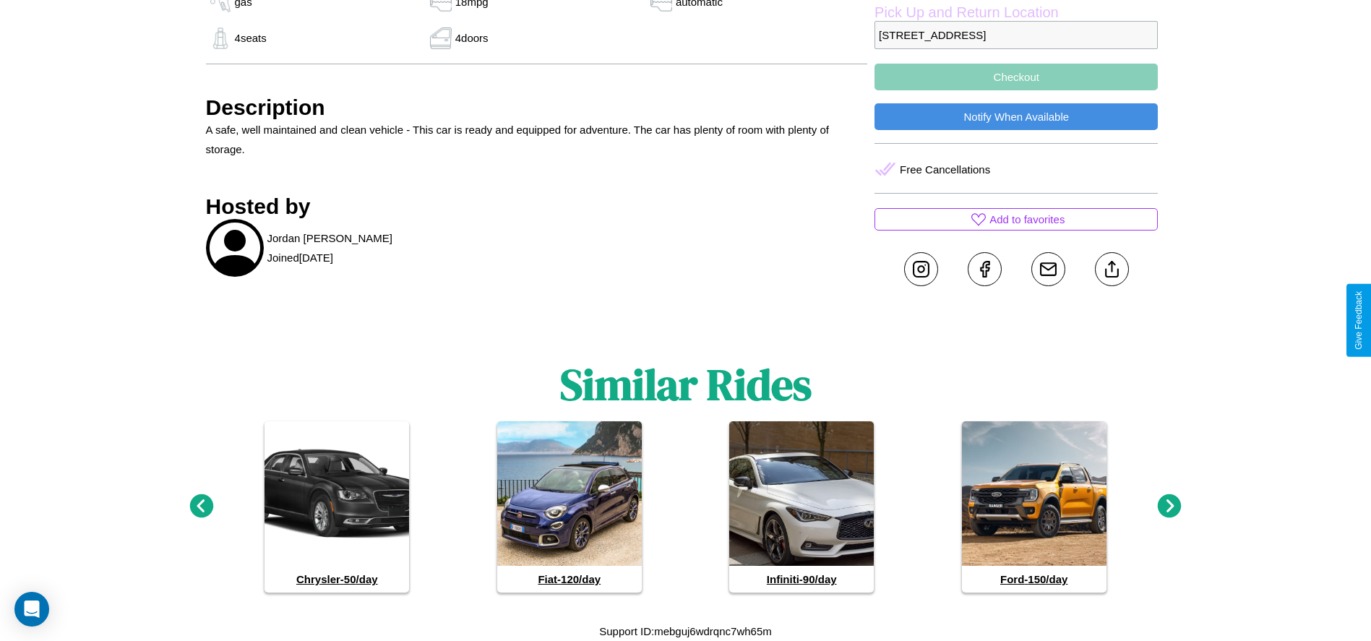
click at [1169, 507] on icon at bounding box center [1170, 506] width 24 height 24
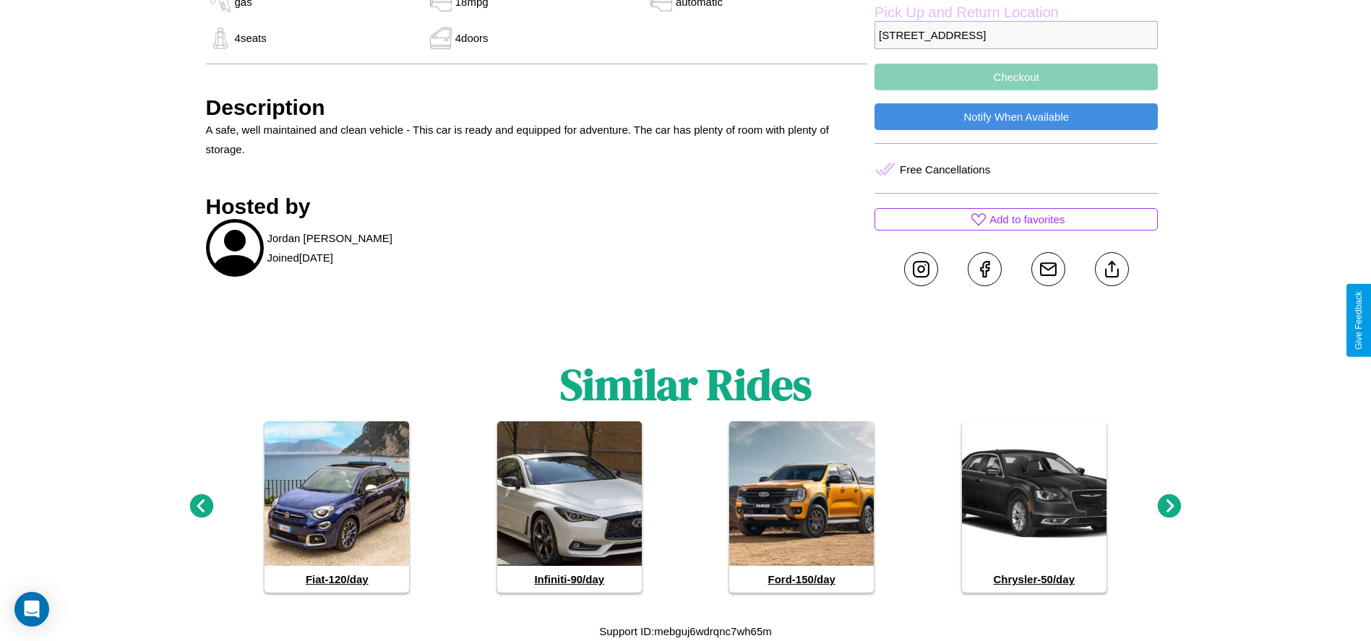
click at [1169, 507] on icon at bounding box center [1170, 506] width 24 height 24
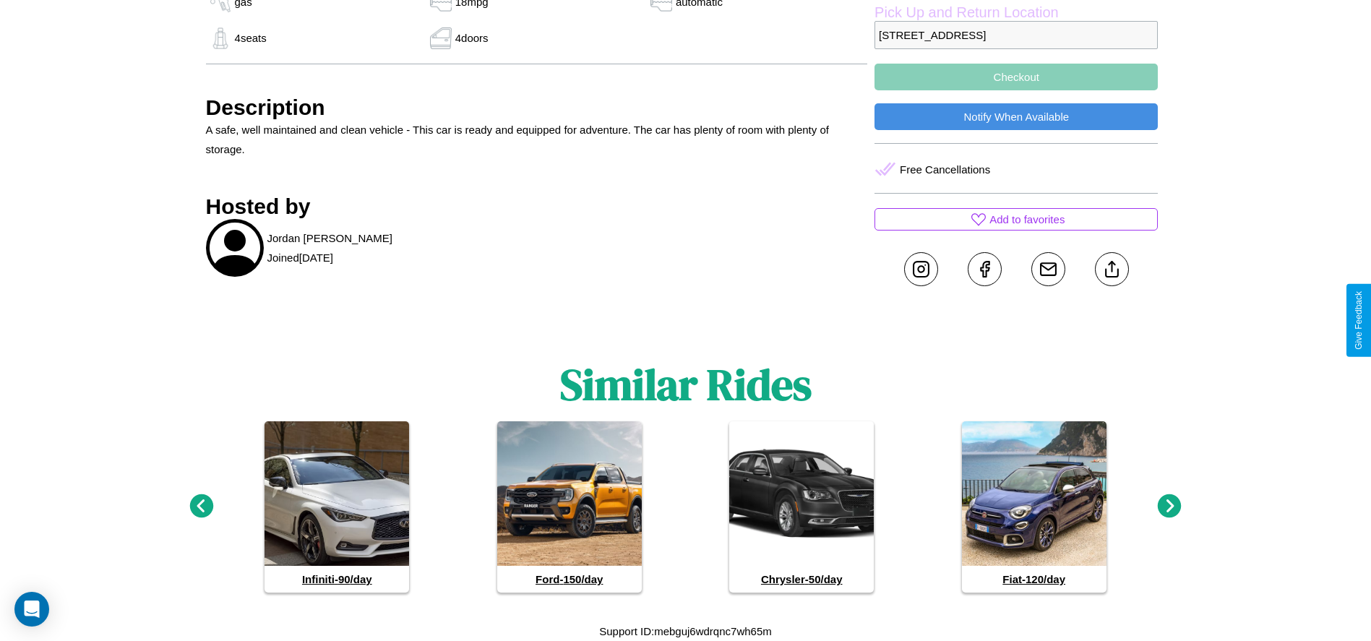
click at [1169, 507] on icon at bounding box center [1170, 506] width 24 height 24
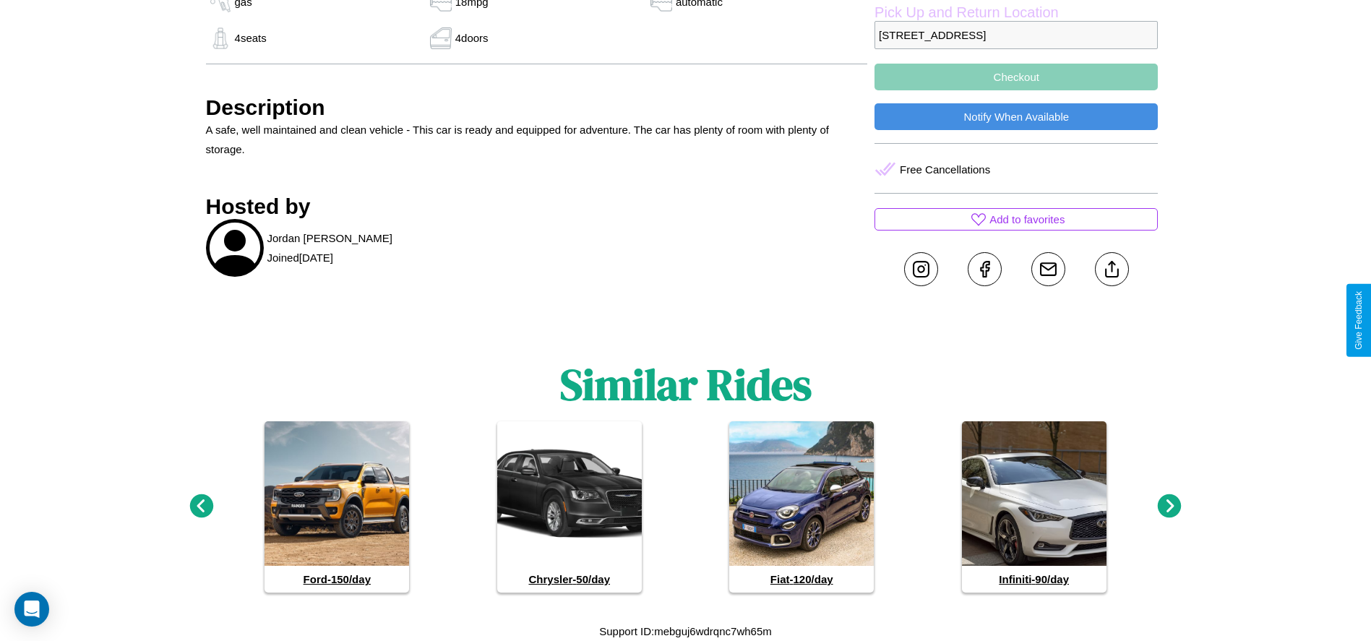
click at [1169, 507] on icon at bounding box center [1170, 506] width 24 height 24
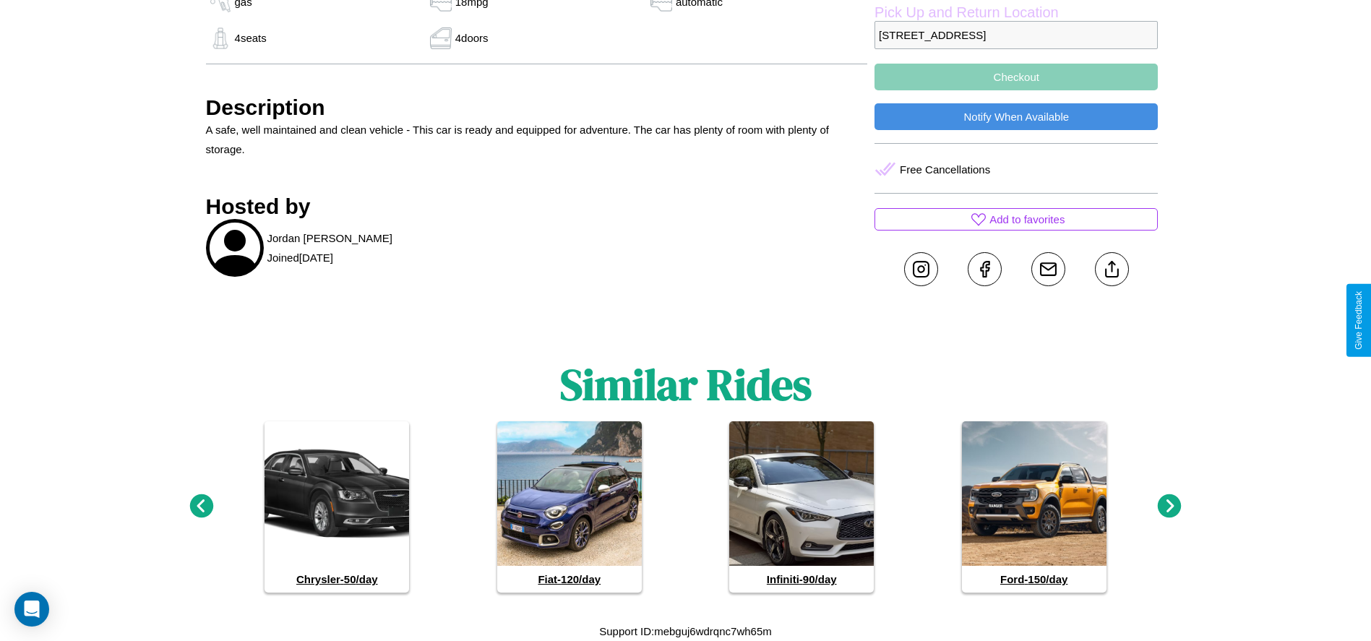
click at [1169, 507] on icon at bounding box center [1170, 506] width 24 height 24
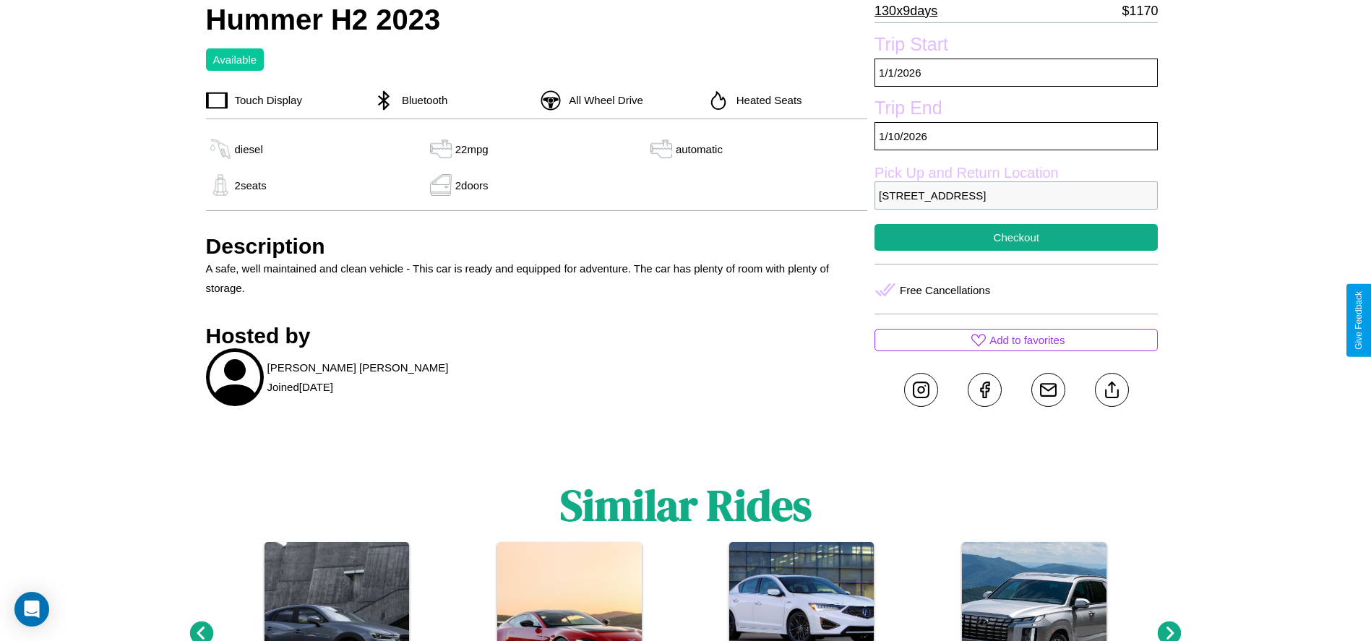
scroll to position [476, 0]
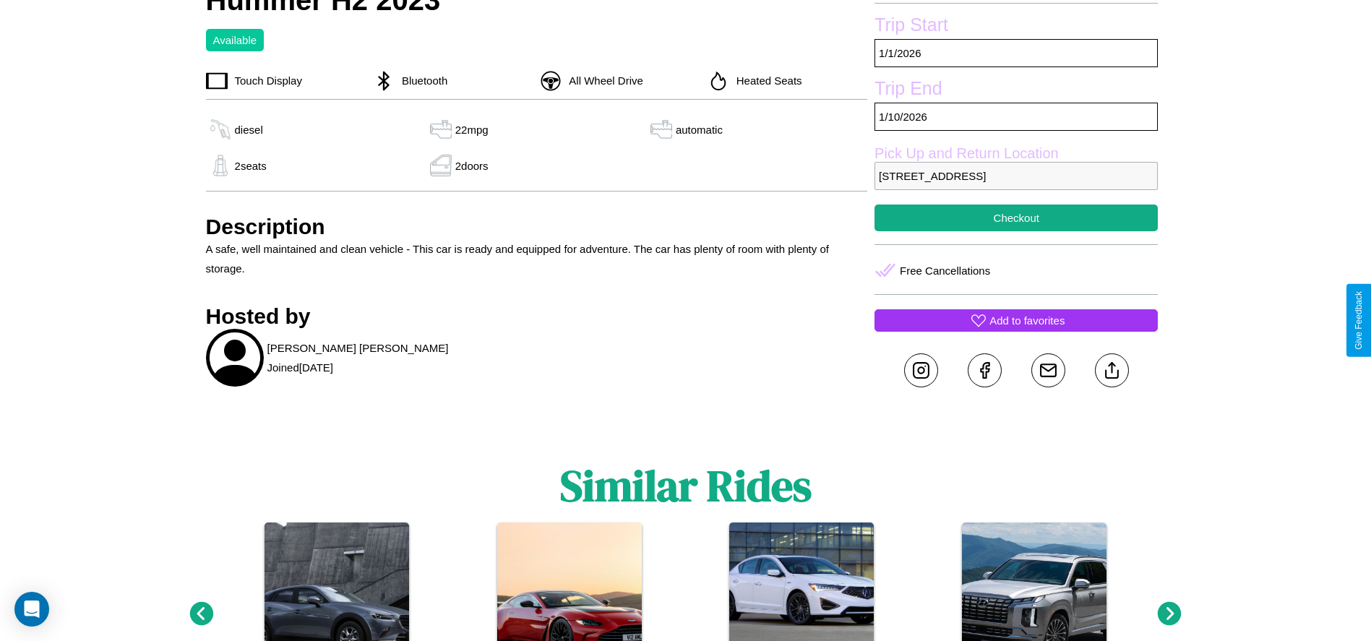
click at [1016, 320] on p "Add to favorites" at bounding box center [1026, 321] width 75 height 20
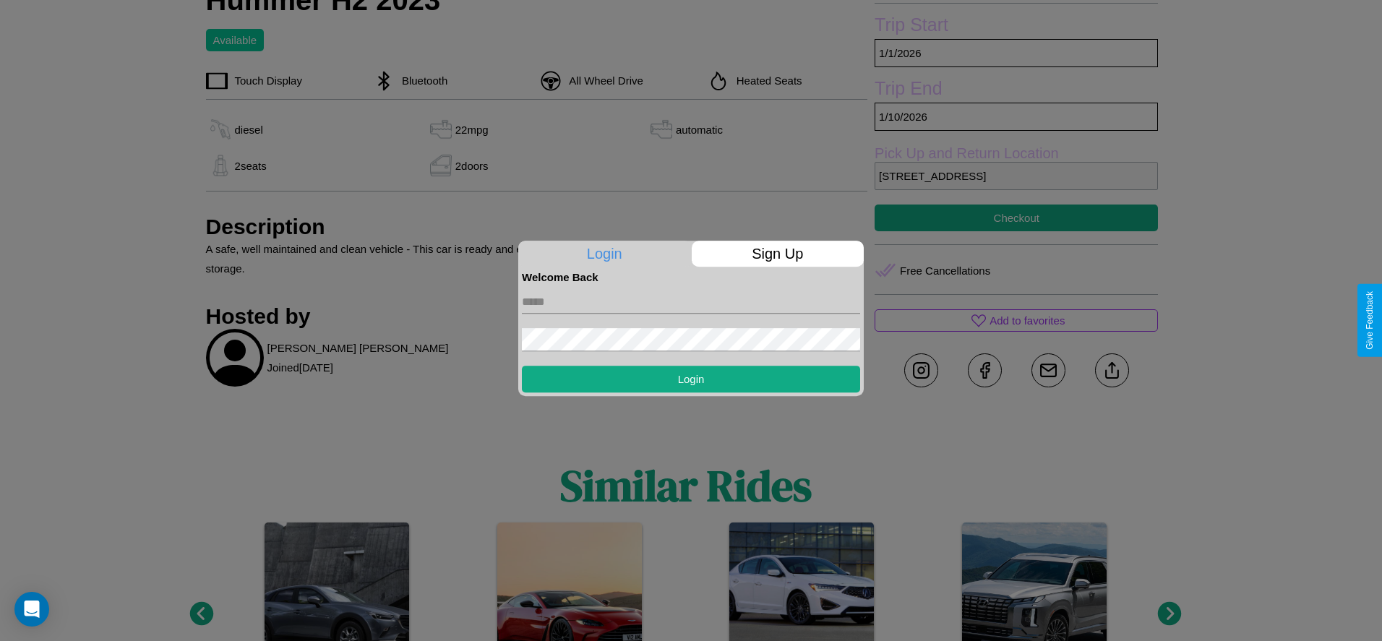
click at [777, 254] on p "Sign Up" at bounding box center [778, 254] width 173 height 26
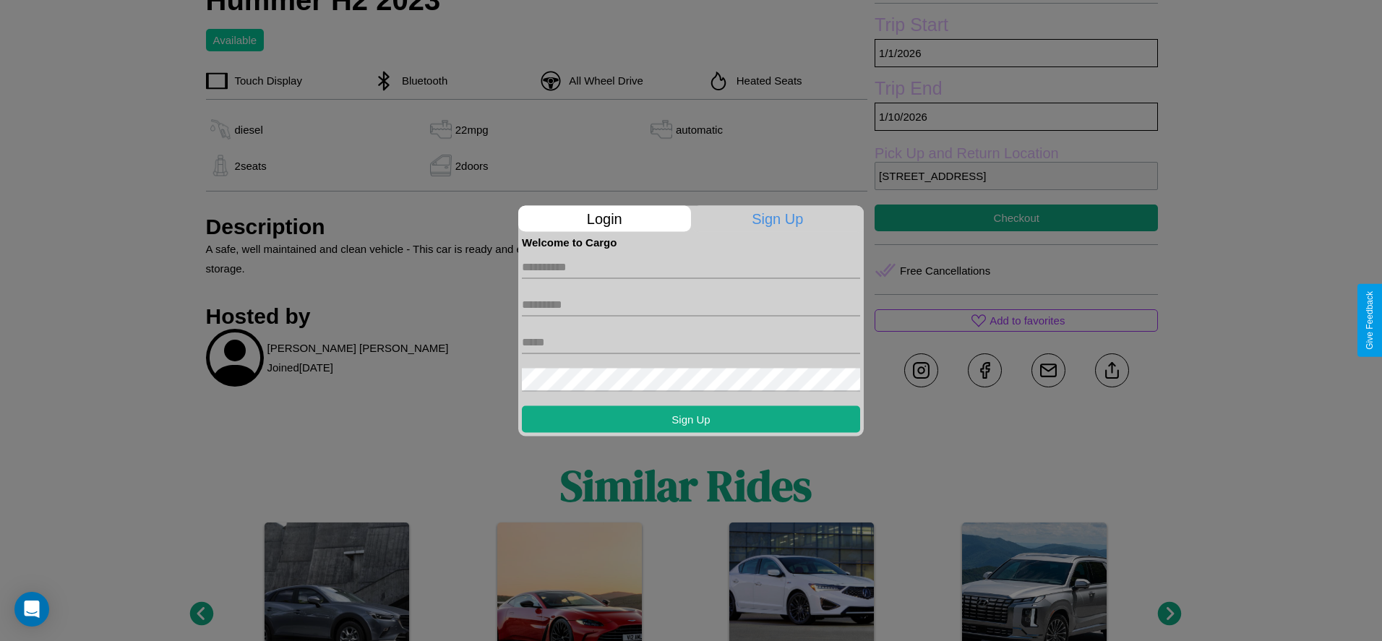
click at [691, 267] on input "text" at bounding box center [691, 266] width 338 height 23
type input "*****"
click at [691, 304] on input "text" at bounding box center [691, 304] width 338 height 23
type input "*****"
click at [691, 342] on input "text" at bounding box center [691, 341] width 338 height 23
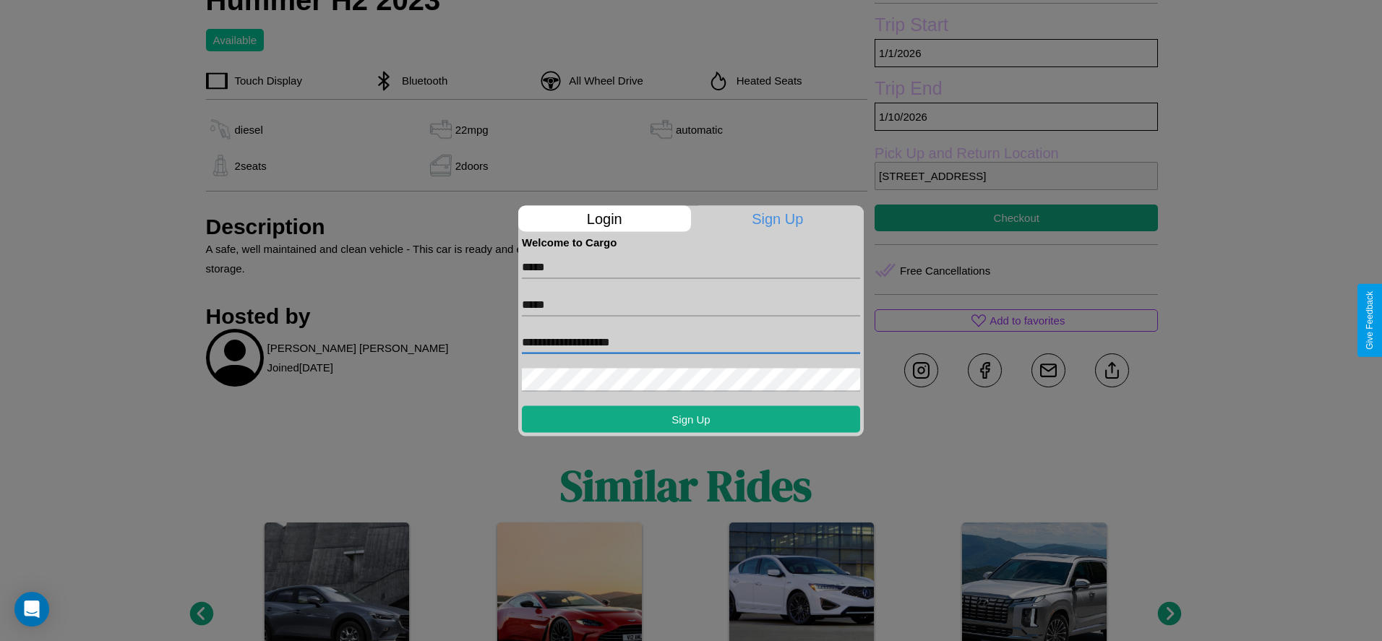
type input "**********"
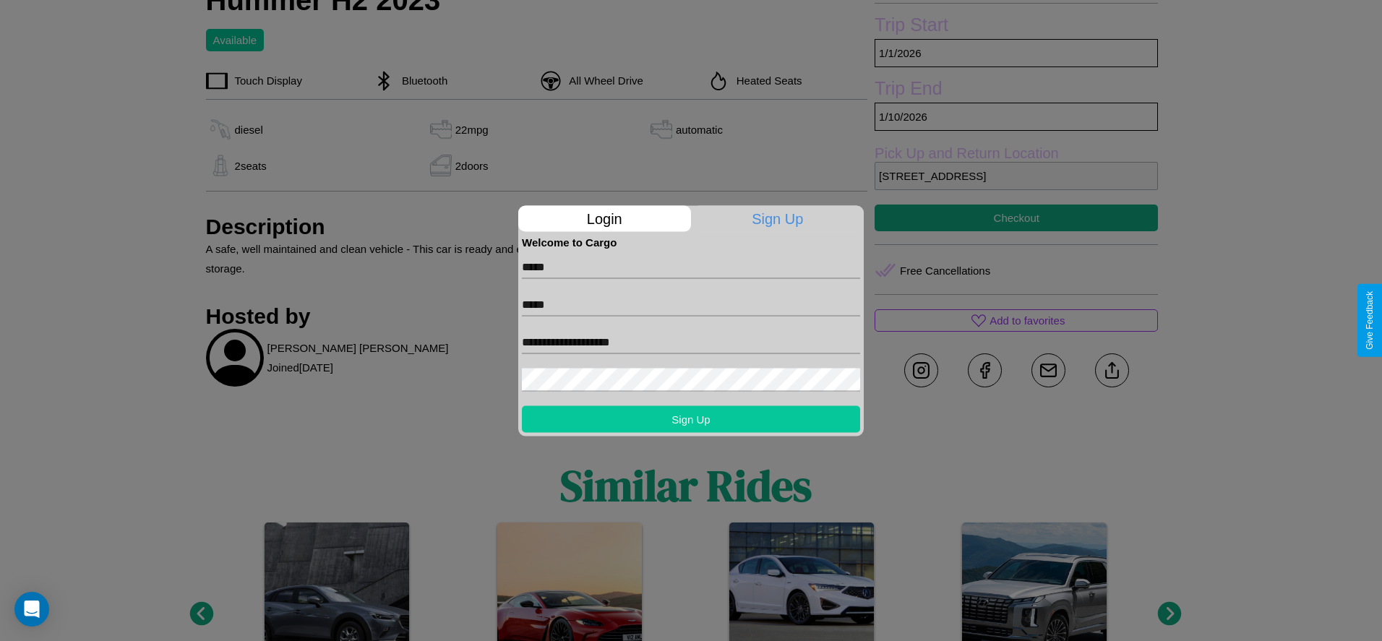
click at [691, 418] on button "Sign Up" at bounding box center [691, 418] width 338 height 27
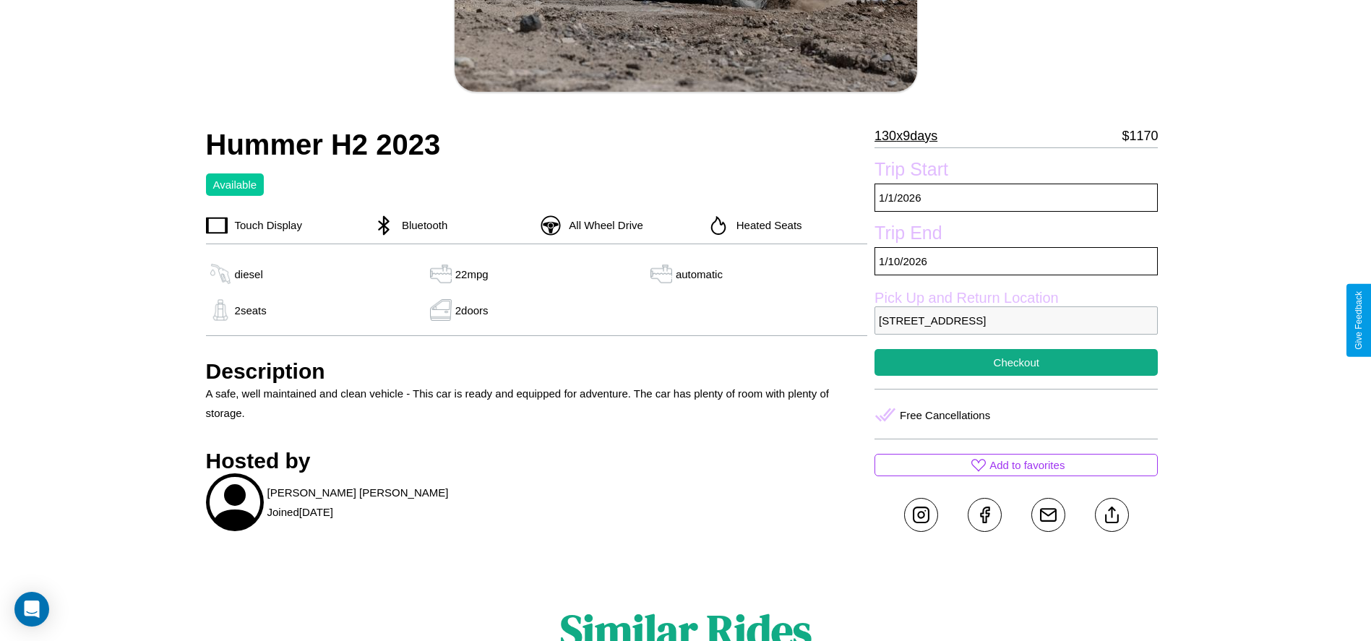
scroll to position [374, 0]
